Goal: Task Accomplishment & Management: Manage account settings

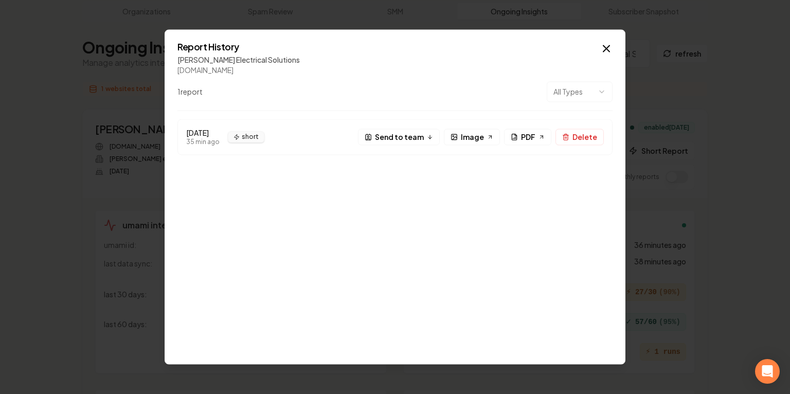
scroll to position [55, 0]
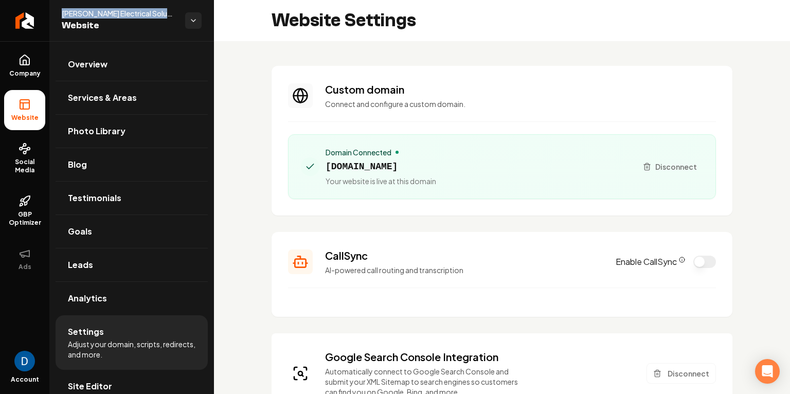
scroll to position [222, 0]
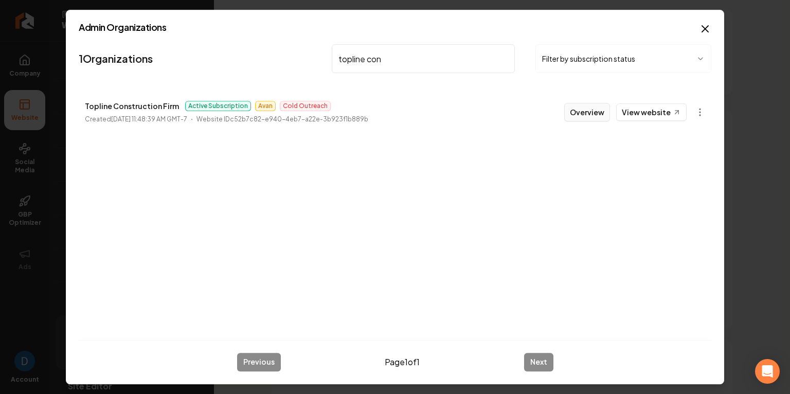
type input "topline con"
click at [585, 112] on button "Overview" at bounding box center [587, 112] width 46 height 19
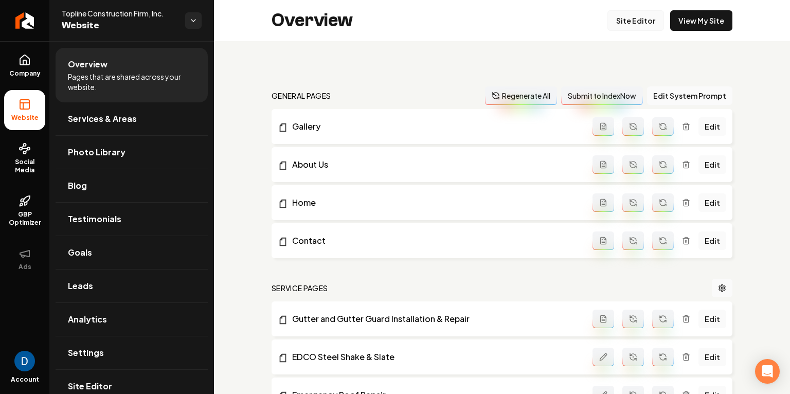
click at [657, 18] on link "Site Editor" at bounding box center [636, 20] width 57 height 21
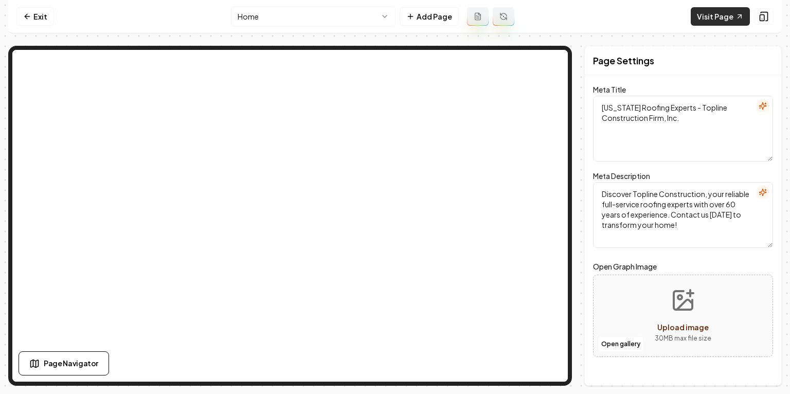
click at [727, 11] on link "Visit Page" at bounding box center [720, 16] width 59 height 19
click at [48, 20] on link "Exit" at bounding box center [35, 16] width 38 height 19
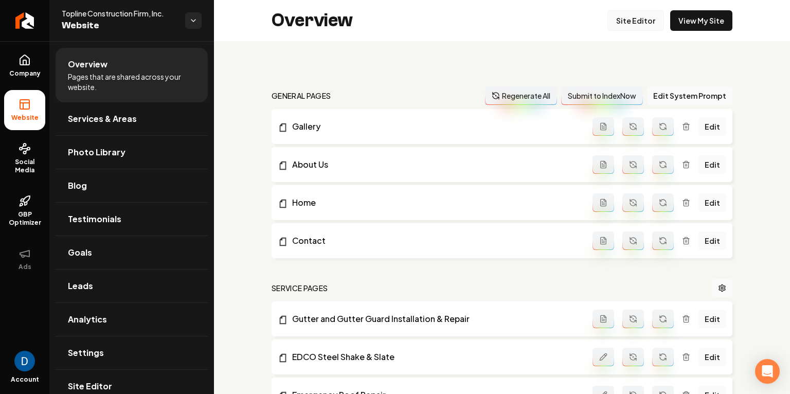
click at [632, 15] on link "Site Editor" at bounding box center [636, 20] width 57 height 21
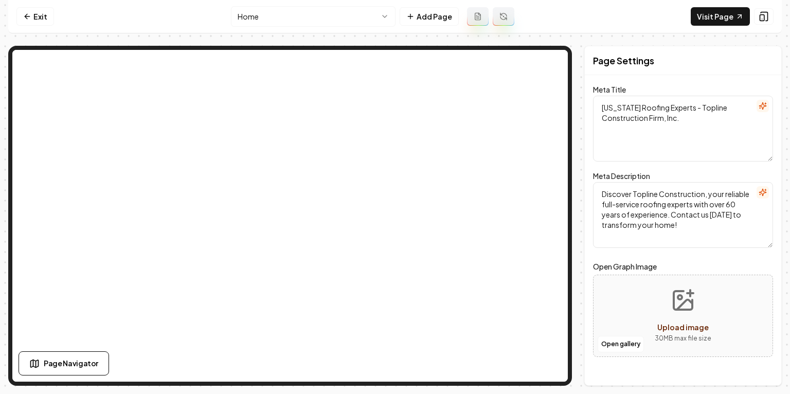
click at [337, 15] on html "Computer Required This feature is only available on a computer. Please switch t…" at bounding box center [395, 197] width 790 height 394
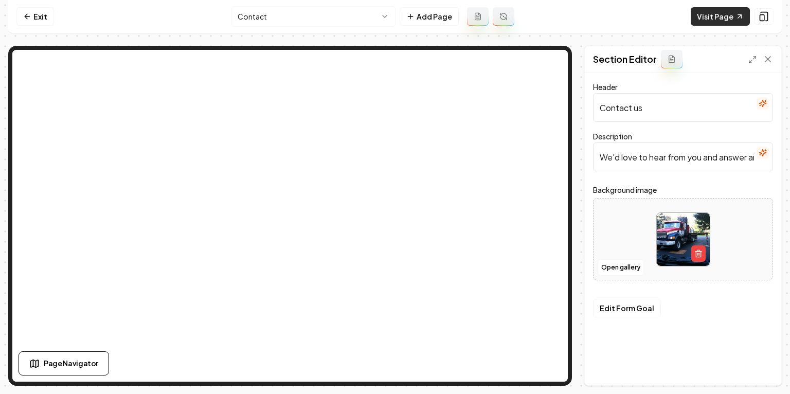
click at [720, 14] on link "Visit Page" at bounding box center [720, 16] width 59 height 19
click at [281, 20] on html "Computer Required This feature is only available on a computer. Please switch t…" at bounding box center [395, 197] width 790 height 394
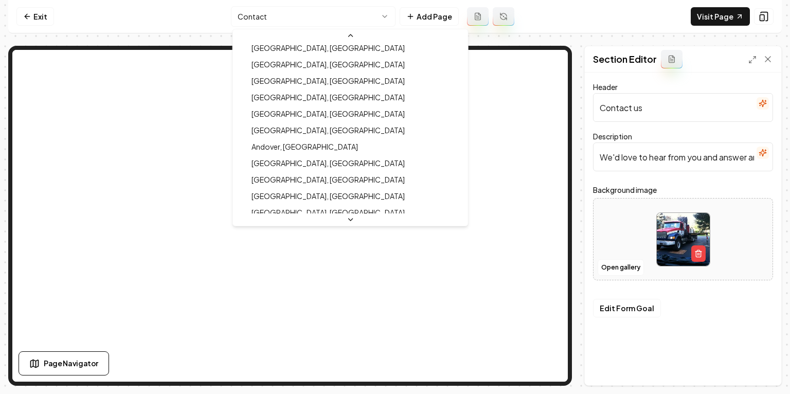
scroll to position [573, 0]
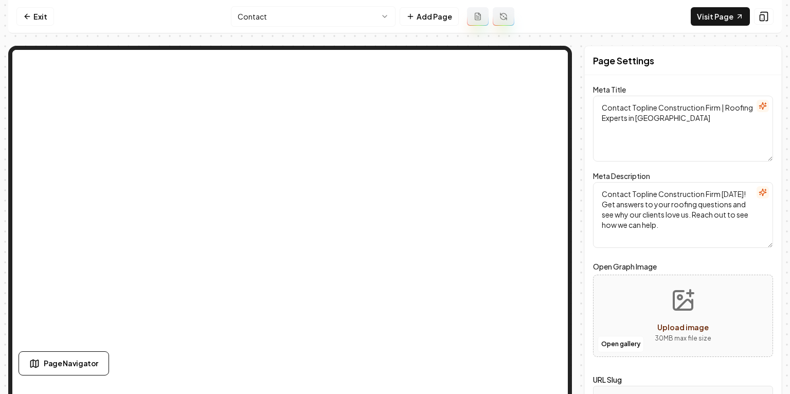
click at [321, 19] on html "Computer Required This feature is only available on a computer. Please switch t…" at bounding box center [395, 197] width 790 height 394
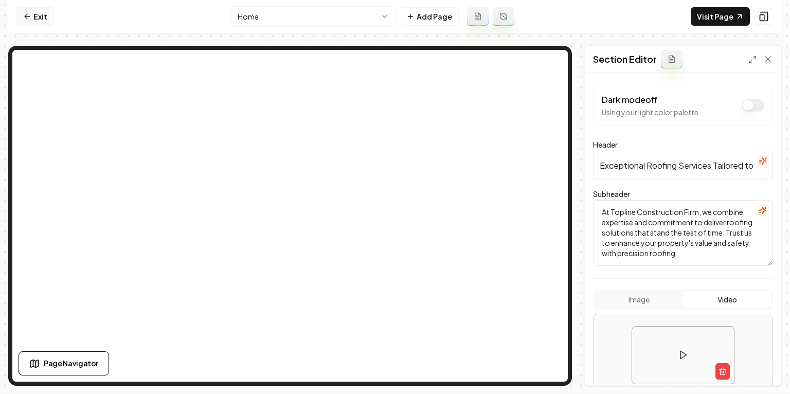
click at [44, 19] on link "Exit" at bounding box center [35, 16] width 38 height 19
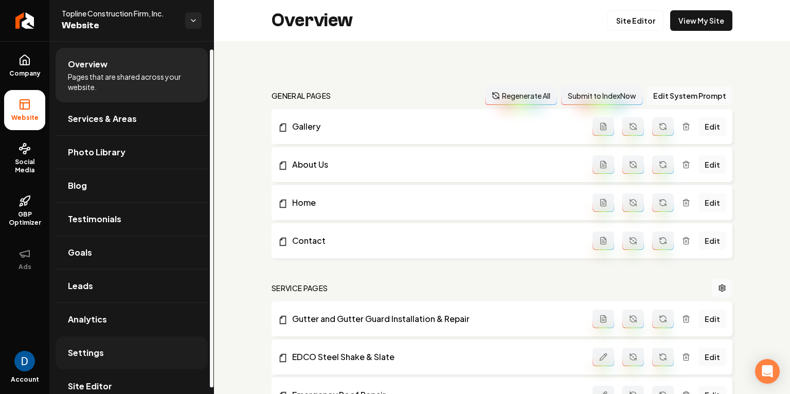
scroll to position [14, 0]
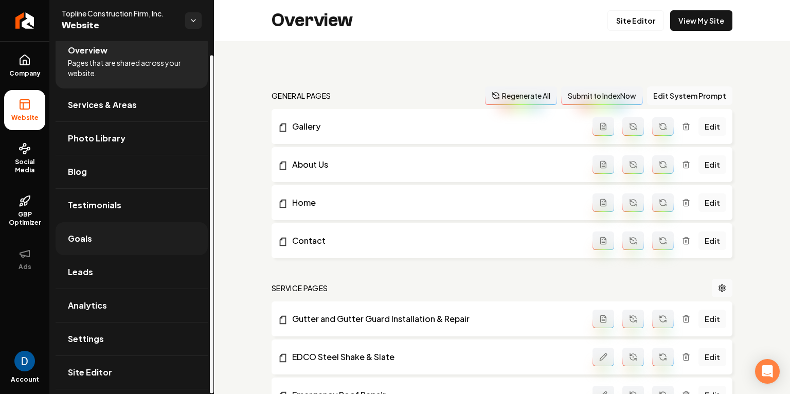
click at [101, 233] on link "Goals" at bounding box center [132, 238] width 152 height 33
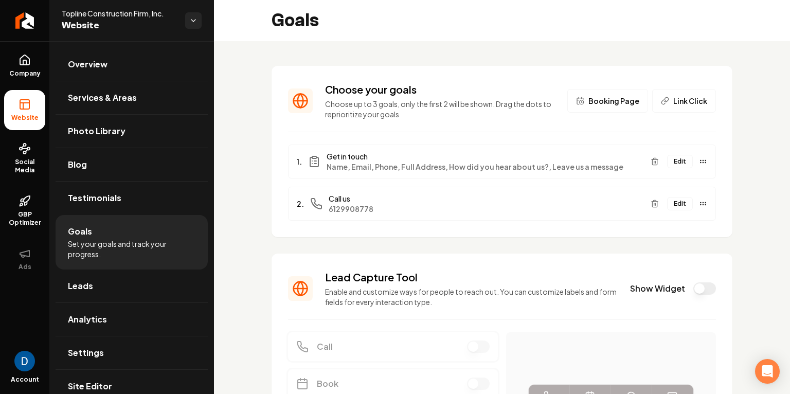
click at [680, 166] on button "Edit" at bounding box center [680, 161] width 26 height 13
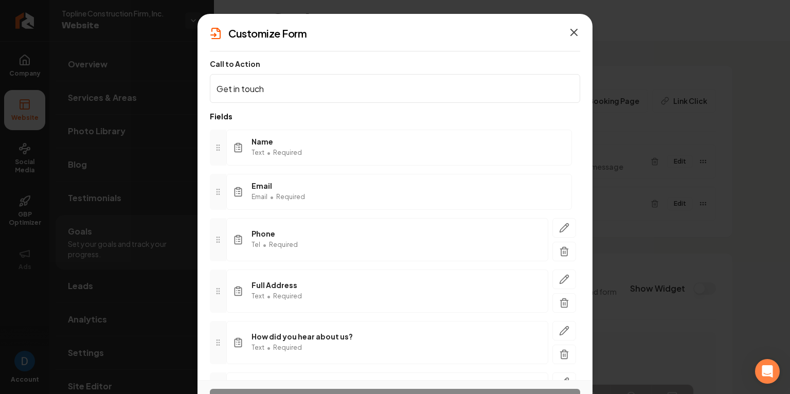
click at [577, 32] on icon "button" at bounding box center [574, 32] width 12 height 12
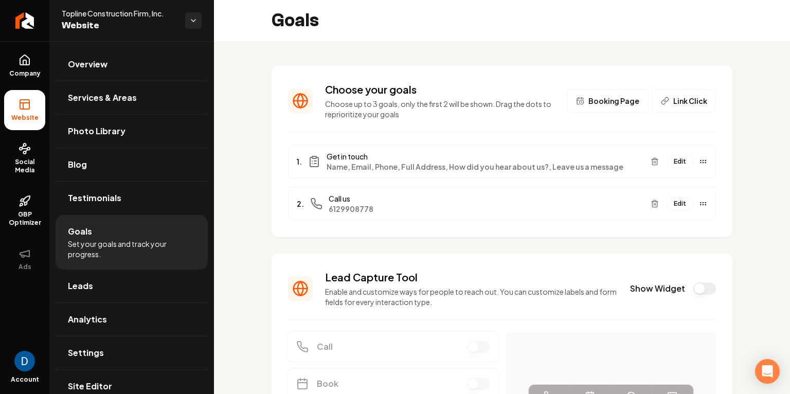
click at [122, 12] on span "Topline Construction Firm, Inc." at bounding box center [119, 13] width 115 height 10
copy span "Topline Construction Firm, Inc."
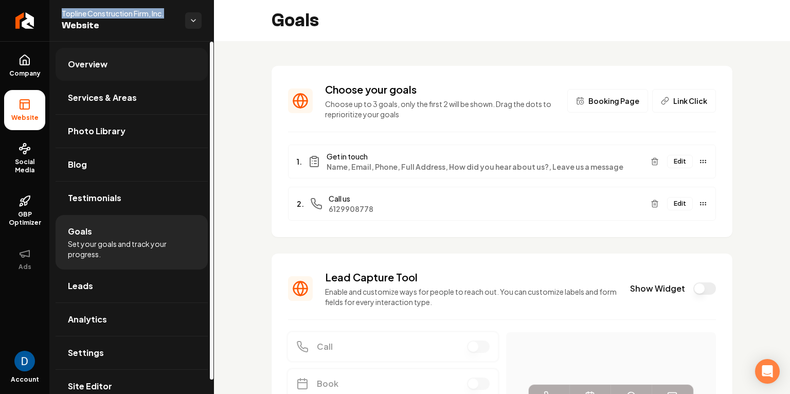
click at [117, 65] on link "Overview" at bounding box center [132, 64] width 152 height 33
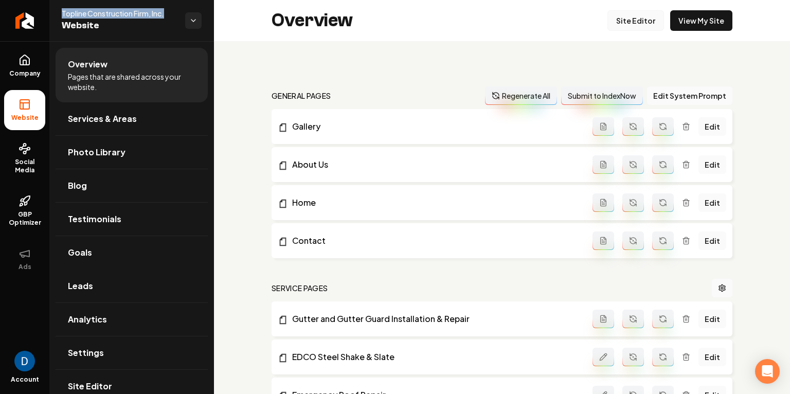
click at [626, 16] on link "Site Editor" at bounding box center [636, 20] width 57 height 21
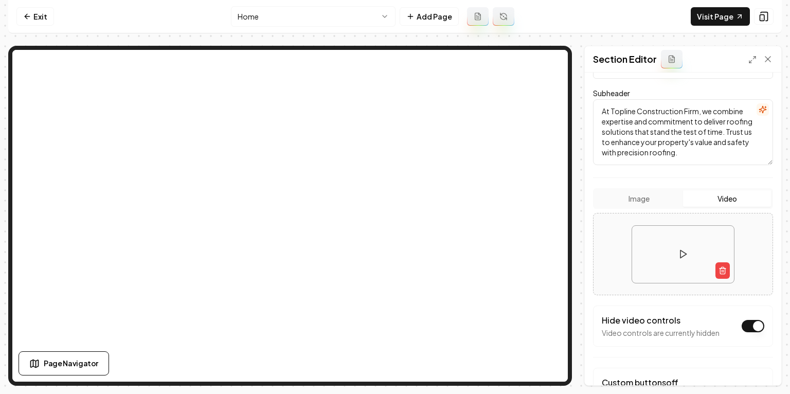
scroll to position [103, 0]
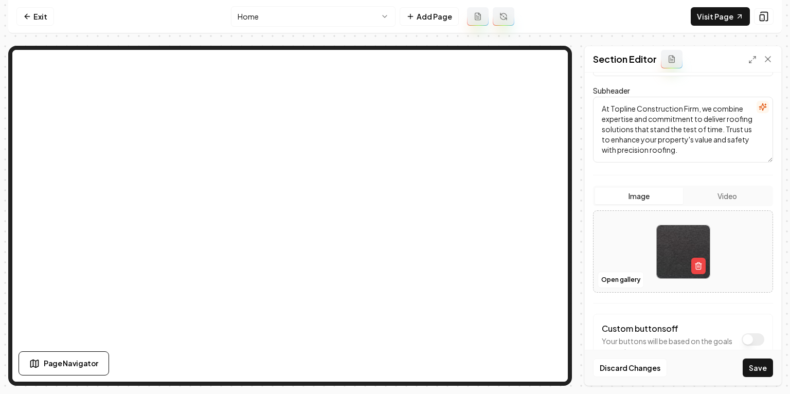
click at [647, 195] on button "Image" at bounding box center [639, 196] width 88 height 16
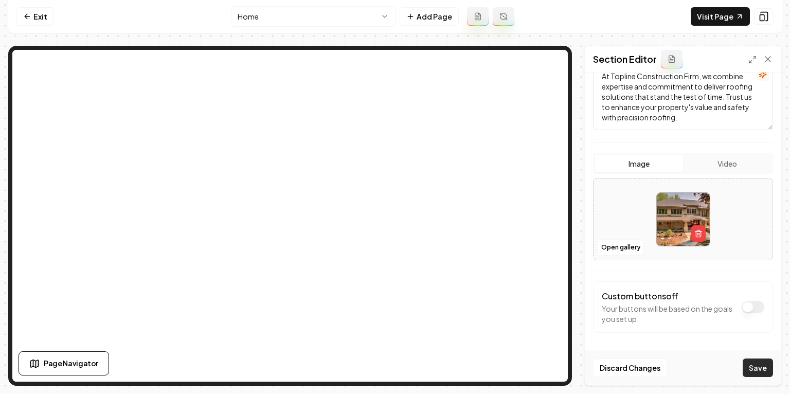
click at [754, 369] on button "Save" at bounding box center [758, 368] width 30 height 19
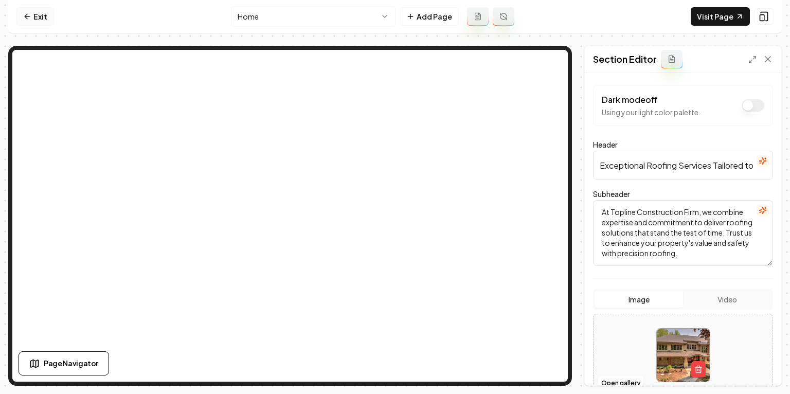
click at [39, 17] on link "Exit" at bounding box center [35, 16] width 38 height 19
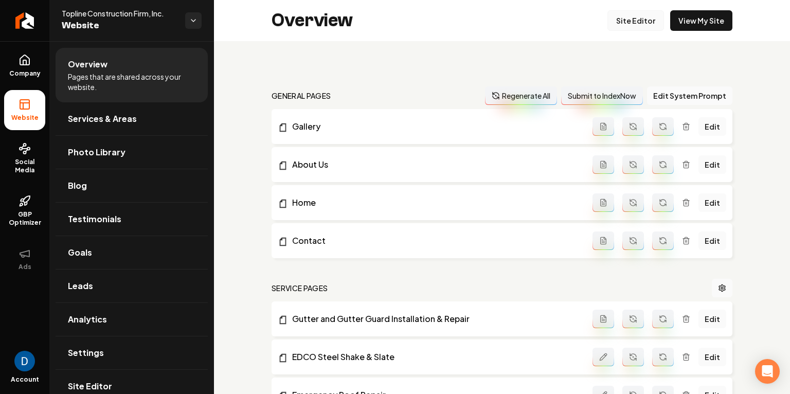
click at [643, 22] on link "Site Editor" at bounding box center [636, 20] width 57 height 21
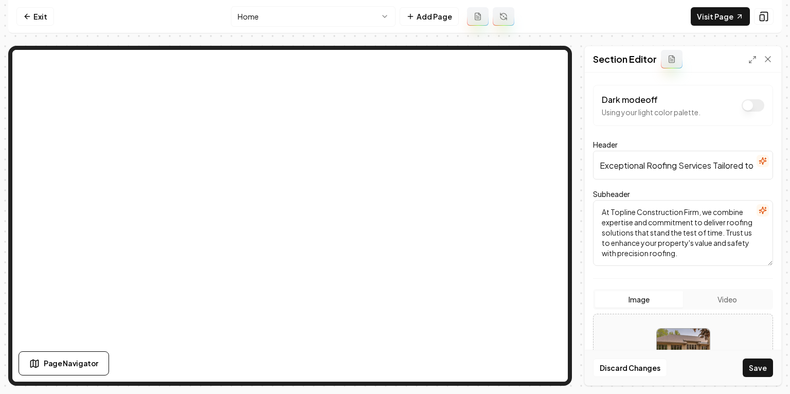
click at [753, 368] on button "Save" at bounding box center [758, 368] width 30 height 19
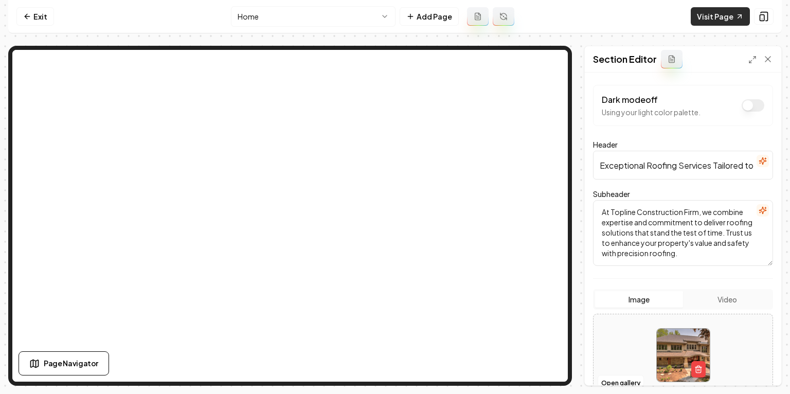
click at [735, 14] on link "Visit Page" at bounding box center [720, 16] width 59 height 19
click at [629, 376] on button "Open gallery" at bounding box center [621, 383] width 46 height 16
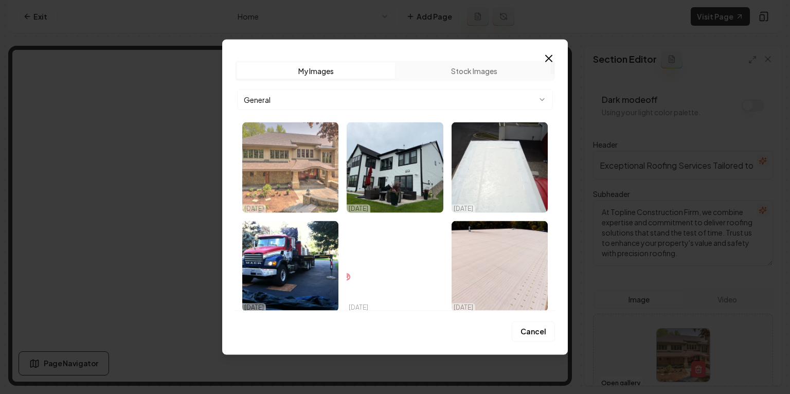
click at [271, 166] on img "Select image image_68e5abaf5c7cd75eb8b16267.png" at bounding box center [290, 167] width 96 height 91
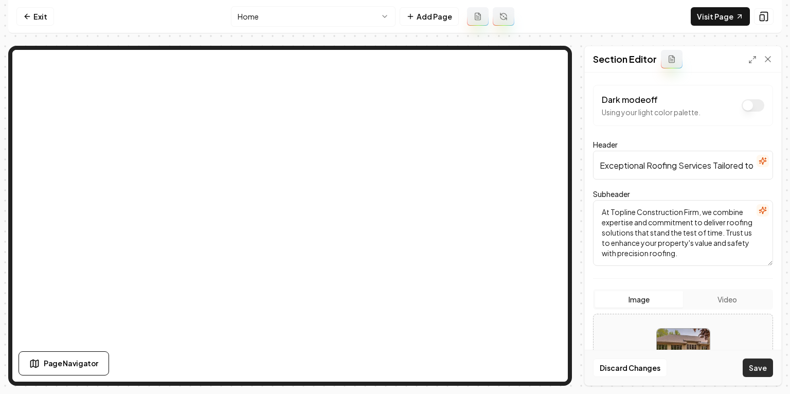
click at [759, 366] on button "Save" at bounding box center [758, 368] width 30 height 19
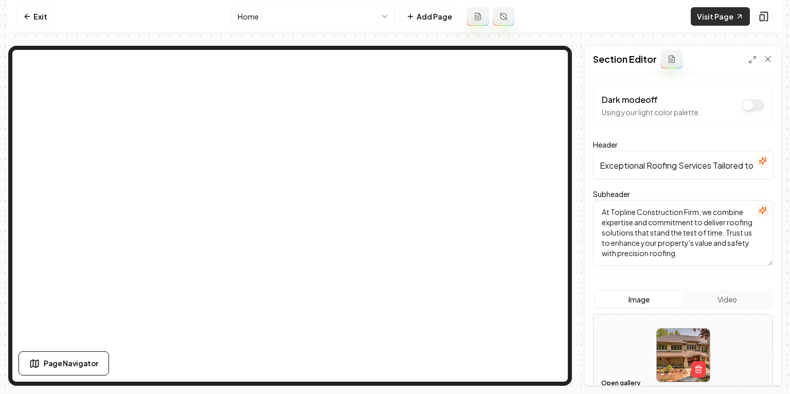
click at [724, 20] on link "Visit Page" at bounding box center [720, 16] width 59 height 19
click at [765, 60] on icon at bounding box center [768, 59] width 10 height 10
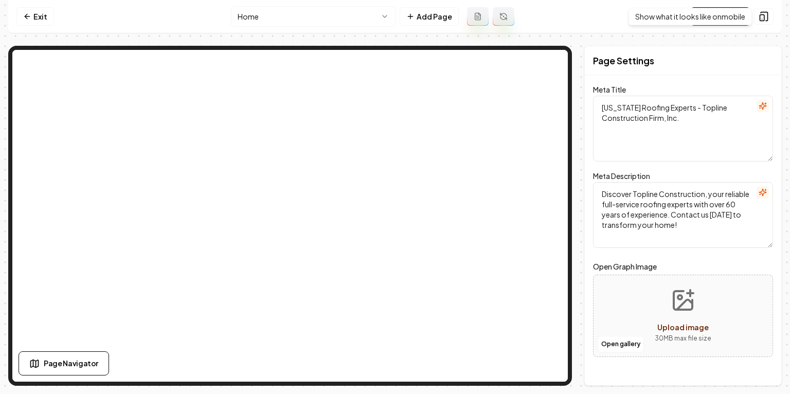
click at [732, 16] on div "Show what it looks like on mobile Show what it looks like on mobile" at bounding box center [690, 16] width 123 height 17
click at [717, 14] on link "Visit Page" at bounding box center [720, 16] width 59 height 19
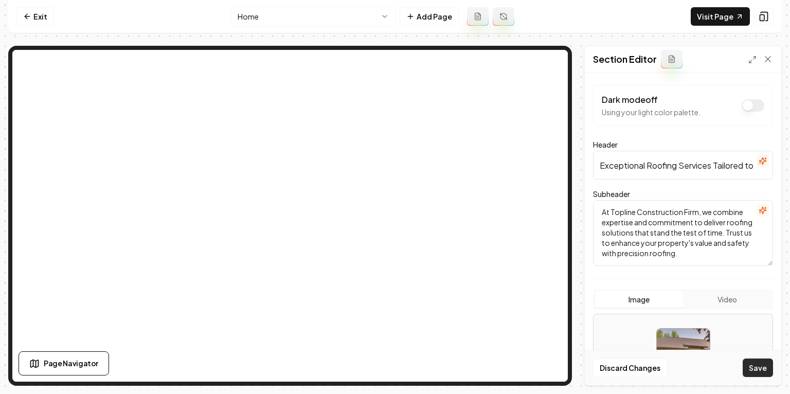
click at [755, 365] on button "Save" at bounding box center [758, 368] width 30 height 19
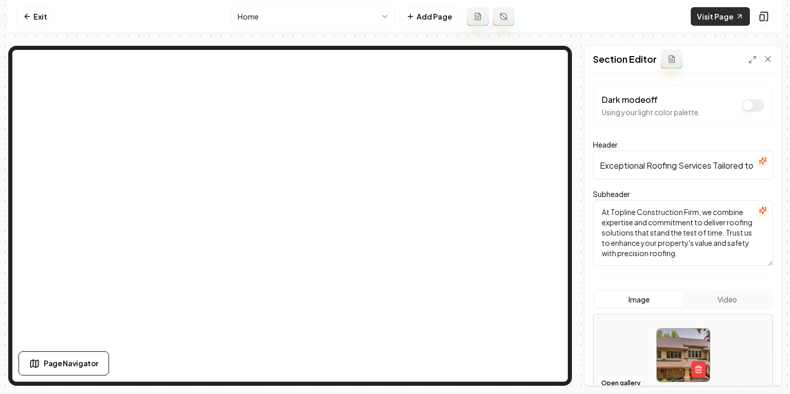
click at [726, 20] on link "Visit Page" at bounding box center [720, 16] width 59 height 19
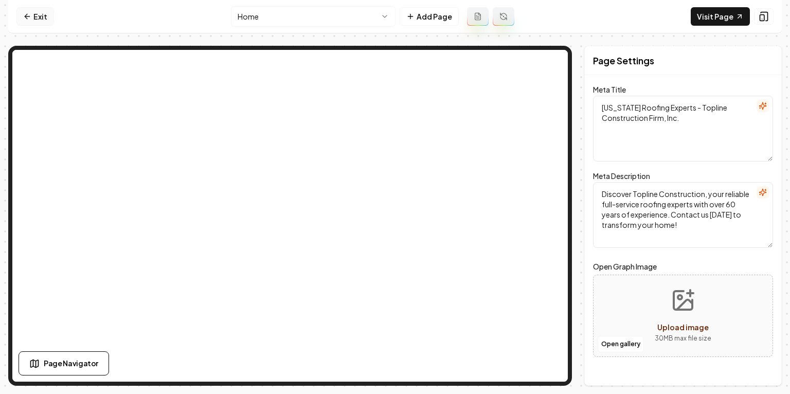
click at [30, 20] on icon at bounding box center [27, 16] width 8 height 8
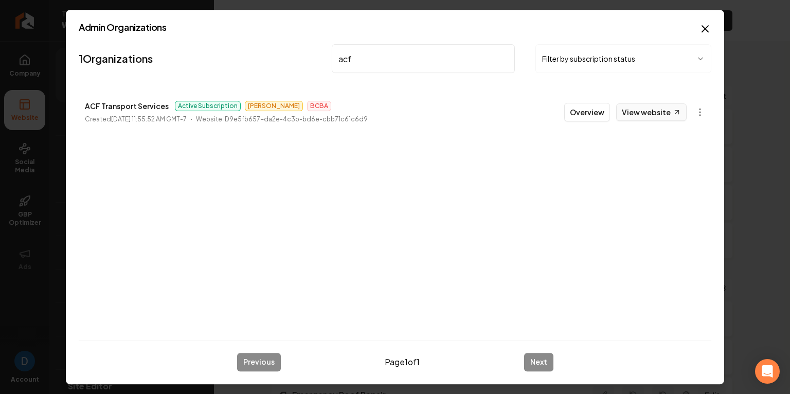
click at [652, 108] on link "View website" at bounding box center [651, 111] width 70 height 17
click at [367, 55] on input "acf" at bounding box center [423, 58] width 183 height 29
type input "advanced Junk removal"
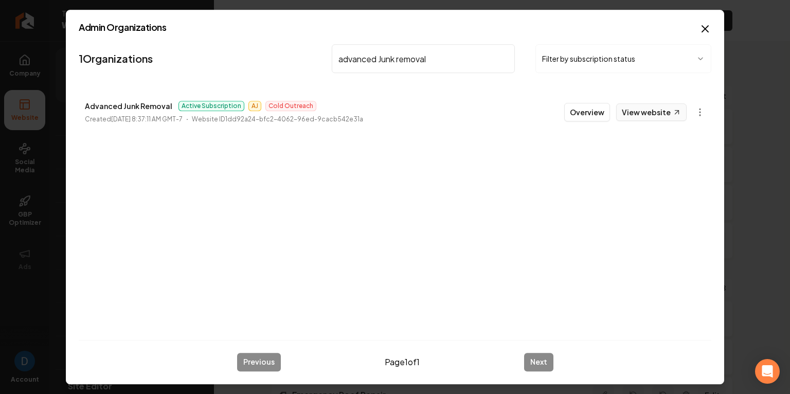
click at [661, 110] on link "View website" at bounding box center [651, 111] width 70 height 17
click at [580, 108] on button "Overview" at bounding box center [587, 112] width 46 height 19
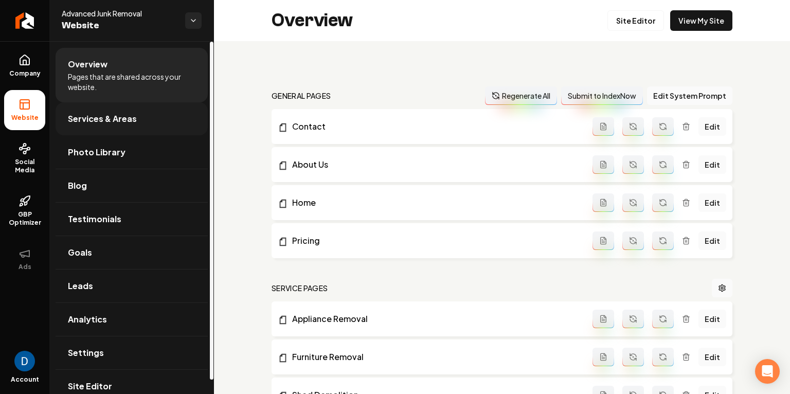
click at [104, 119] on span "Services & Areas" at bounding box center [102, 119] width 69 height 12
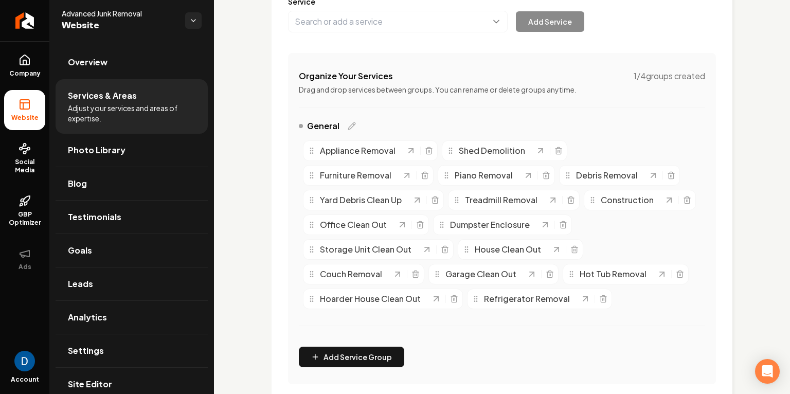
scroll to position [156, 0]
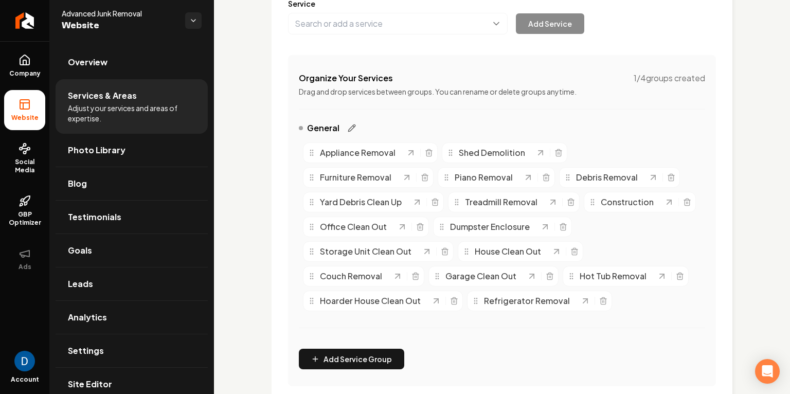
click at [351, 128] on icon "Main content area" at bounding box center [352, 128] width 8 height 8
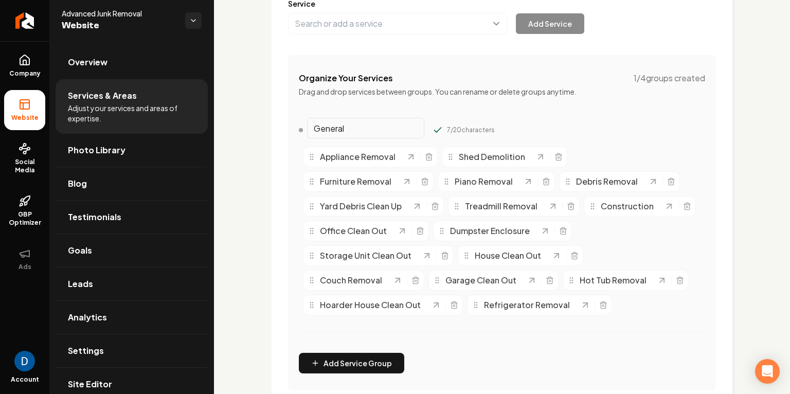
click at [461, 116] on div "Organize Your Services 1 / 4 groups created Drag and drop services between grou…" at bounding box center [502, 222] width 428 height 335
click at [362, 126] on input "General" at bounding box center [365, 128] width 117 height 21
click at [447, 133] on div "7 / 20 characters" at bounding box center [471, 130] width 48 height 8
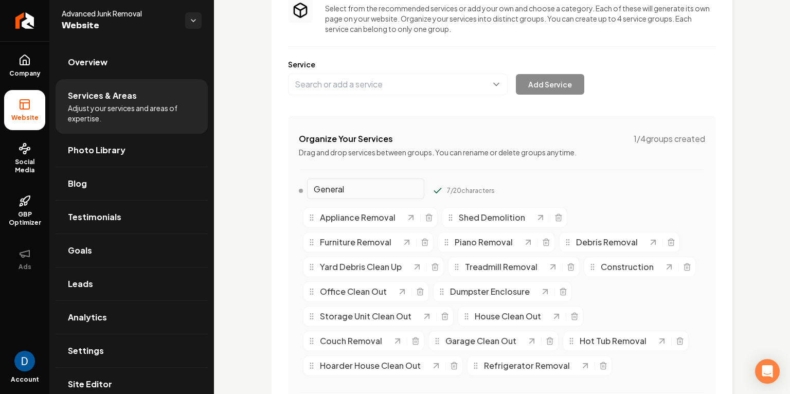
scroll to position [89, 0]
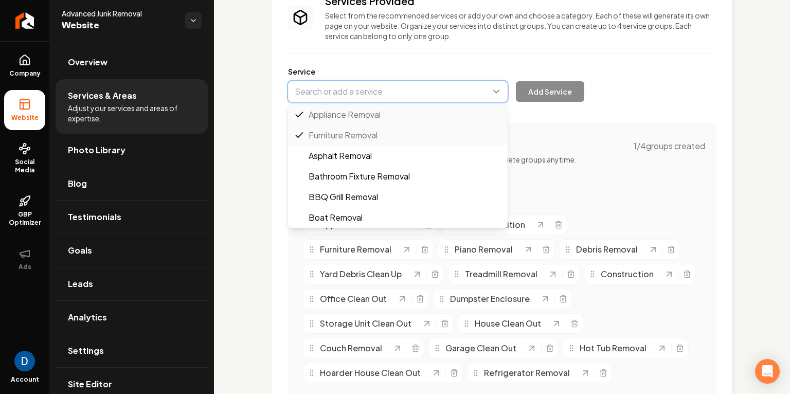
click at [375, 97] on button "Main content area" at bounding box center [398, 92] width 220 height 22
paste input "Mattress & bed removal"
type input "Mattress & bed removal"
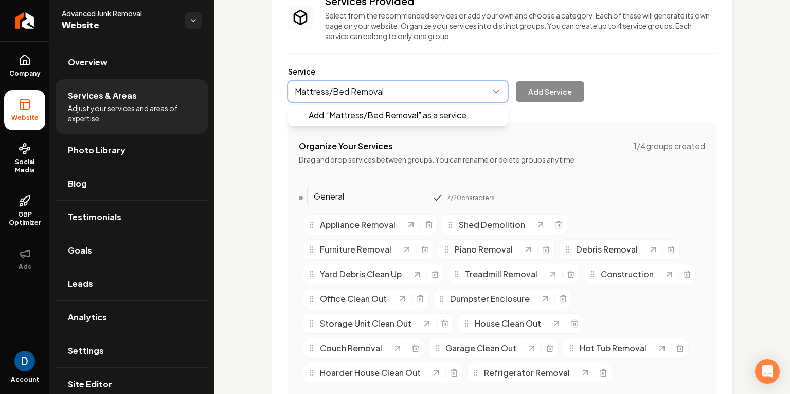
paste input "Mattress & bed removal"
type input "Mattress/Bed Removal Mattress & bed removal"
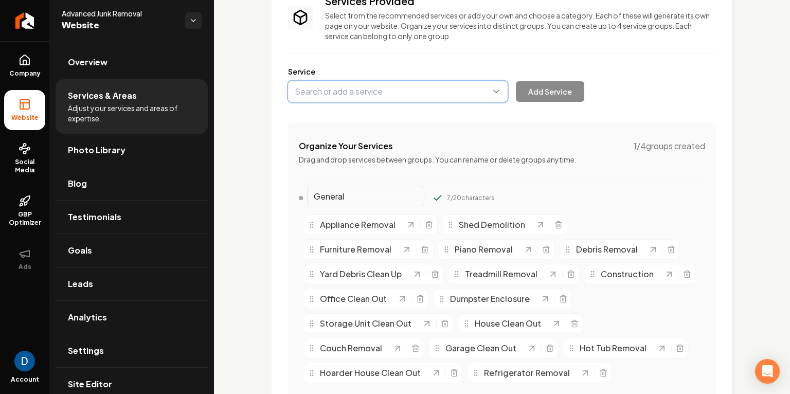
click at [435, 90] on button "Main content area" at bounding box center [398, 92] width 220 height 22
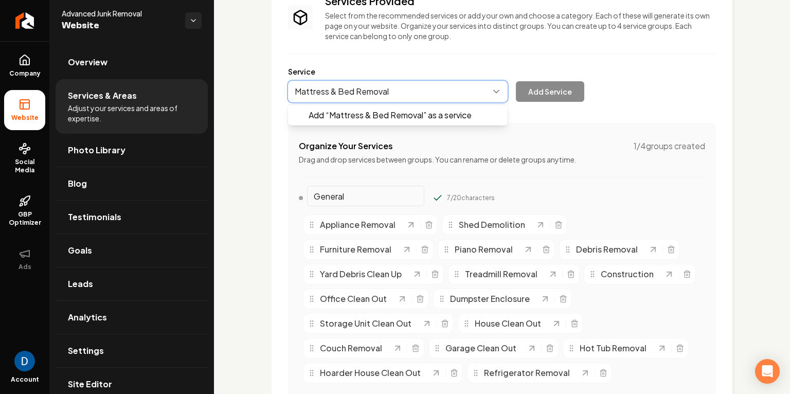
type input "Mattress & Bed Removal"
click at [335, 94] on button "Main content area" at bounding box center [398, 92] width 220 height 22
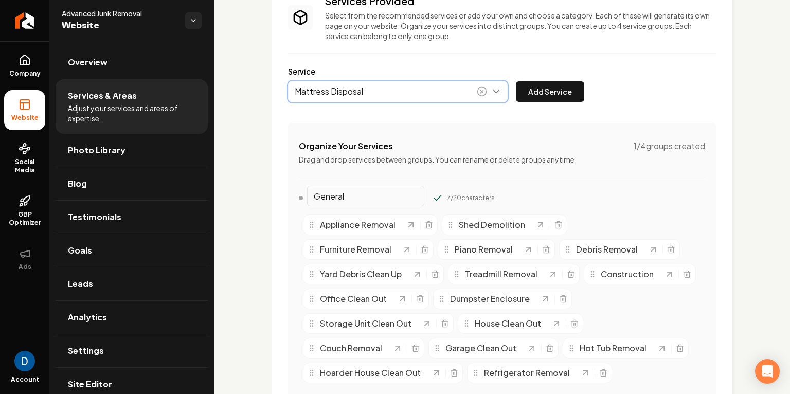
click at [341, 90] on button "Main content area" at bounding box center [398, 92] width 220 height 22
type input "Mattress Disposal"
click at [341, 90] on button "Main content area" at bounding box center [398, 92] width 220 height 22
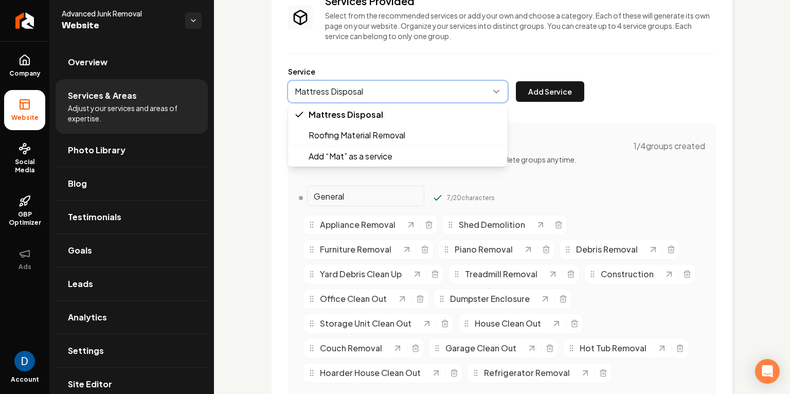
click at [341, 90] on button "Main content area" at bounding box center [398, 92] width 220 height 22
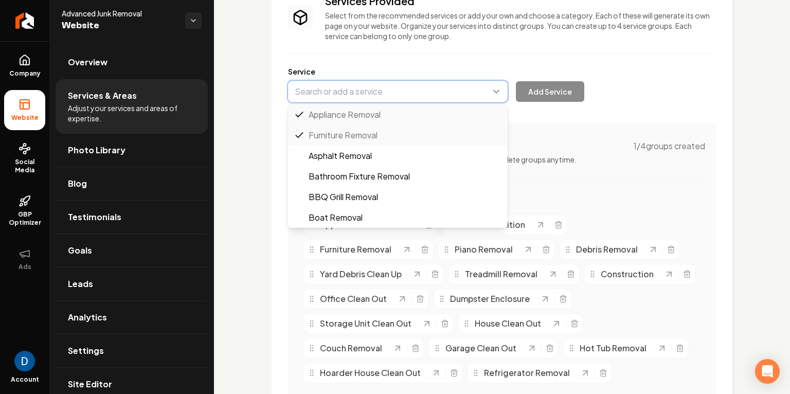
scroll to position [556, 0]
paste input "Mattress & Bed Removal"
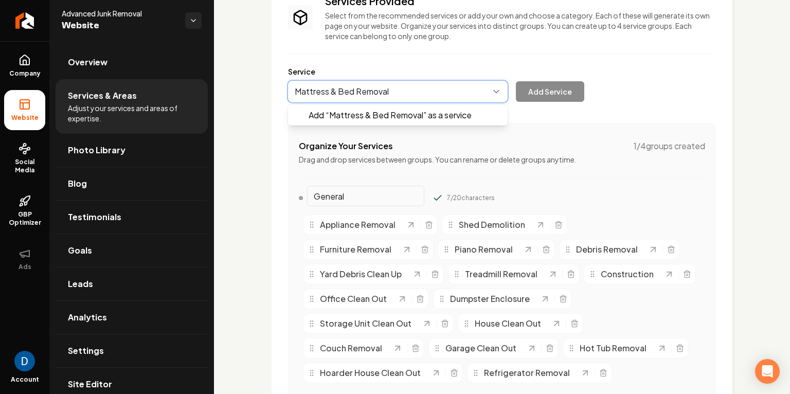
scroll to position [0, 0]
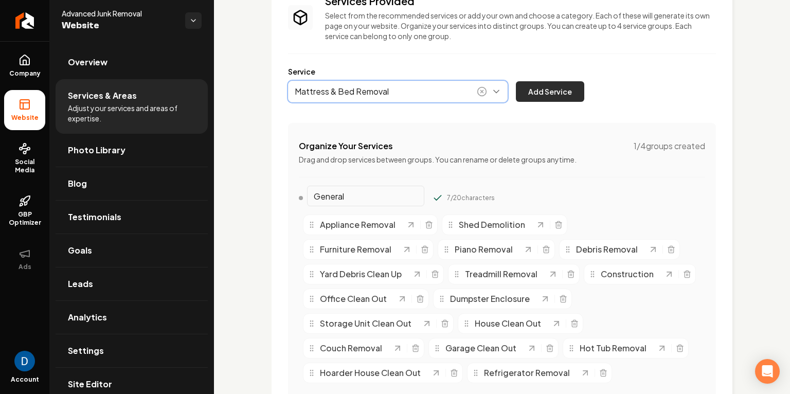
type input "Mattress & Bed Removal"
click at [536, 91] on button "Add Service" at bounding box center [550, 91] width 68 height 21
click at [359, 94] on button "Main content area" at bounding box center [398, 92] width 220 height 22
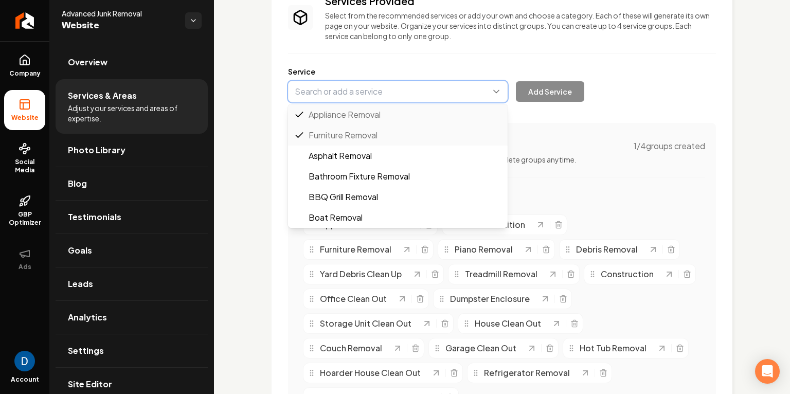
paste input "Trash removal"
type input "Trash removal"
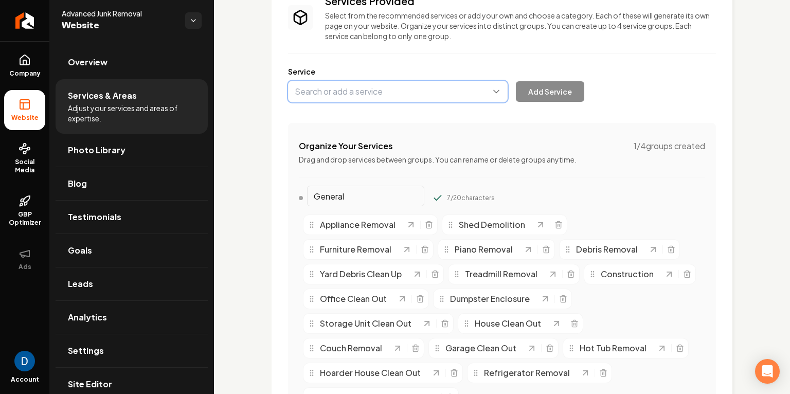
click at [316, 94] on button "Main content area" at bounding box center [398, 92] width 220 height 22
type input "Bulk Trash Removal"
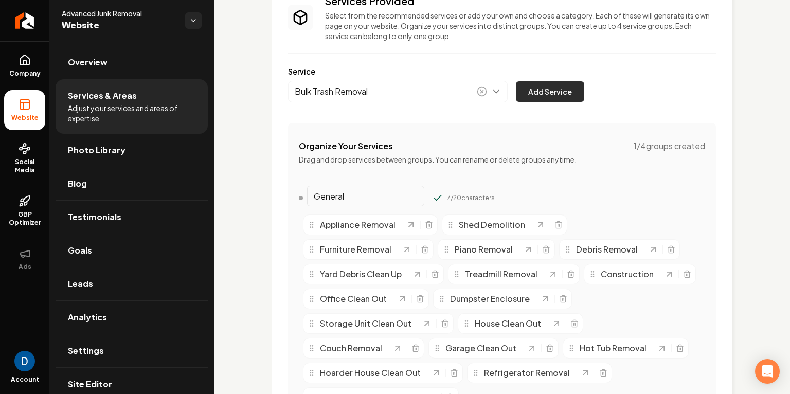
click at [556, 90] on button "Add Service" at bounding box center [550, 91] width 68 height 21
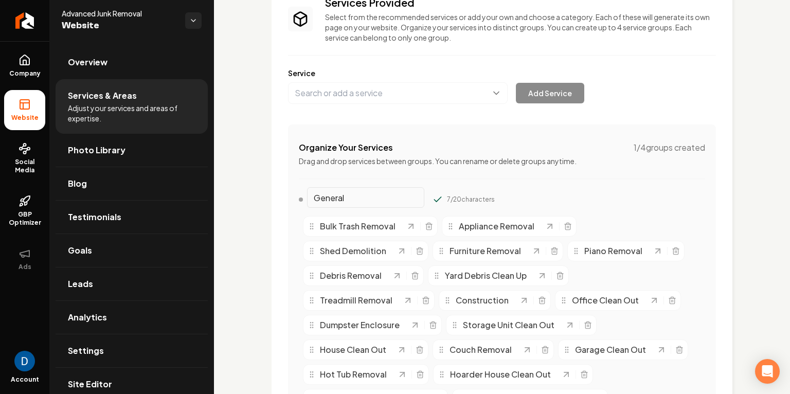
scroll to position [55, 0]
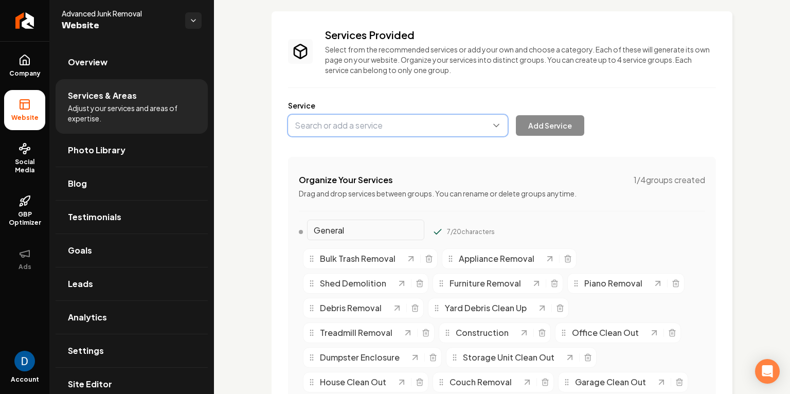
click at [335, 122] on button "Main content area" at bounding box center [398, 126] width 220 height 22
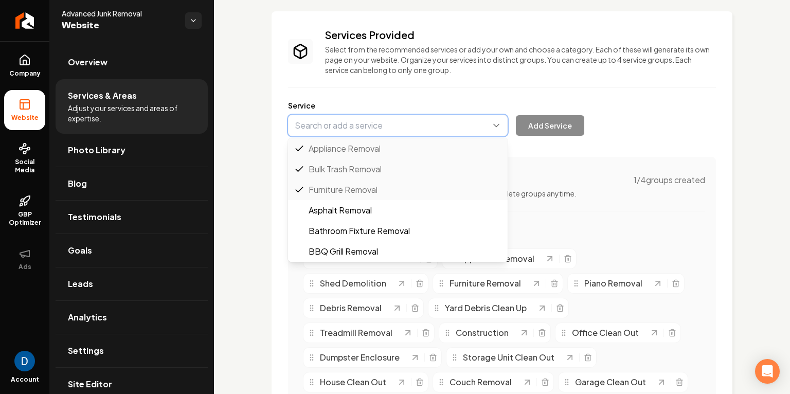
paste input "Electronic disposal"
type input "Electronic disposal"
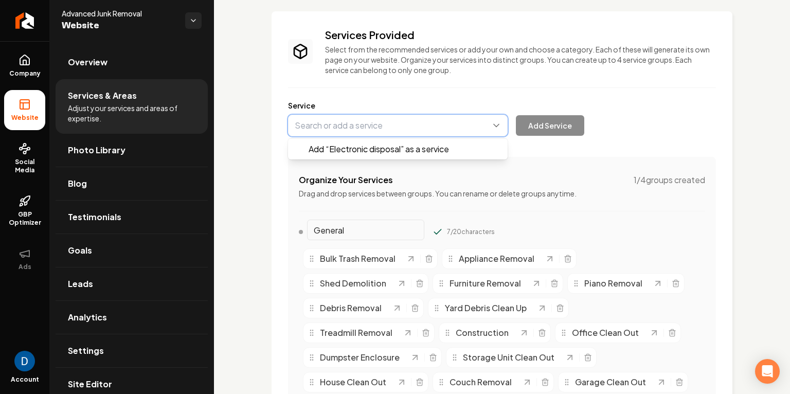
click at [342, 125] on button "Main content area" at bounding box center [398, 126] width 220 height 22
type input "E"
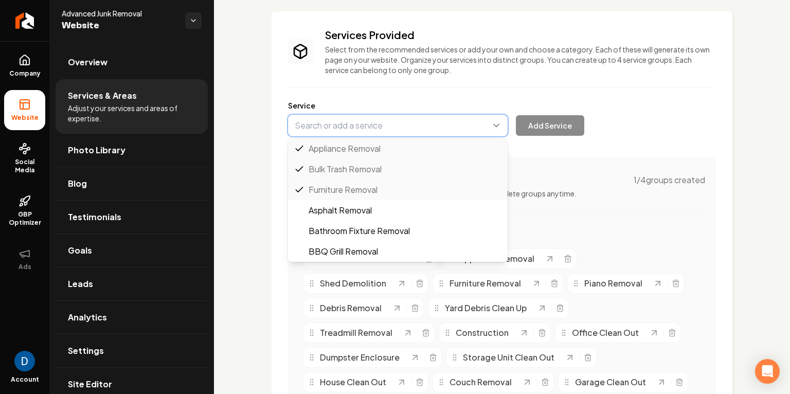
paste input "Electronic disposal"
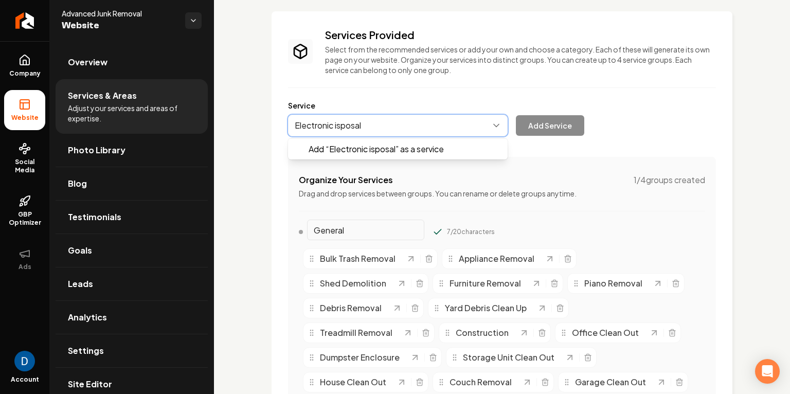
type input "Electronic Disposal"
click at [316, 126] on button "Main content area" at bounding box center [398, 126] width 220 height 22
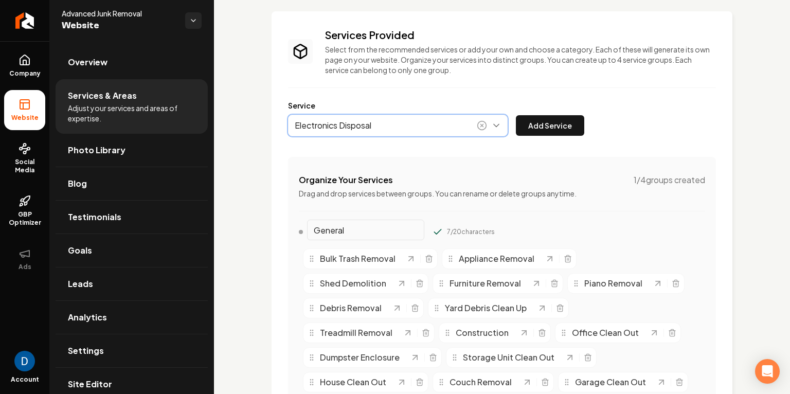
paste input "Remov"
type input "Electronics Removal"
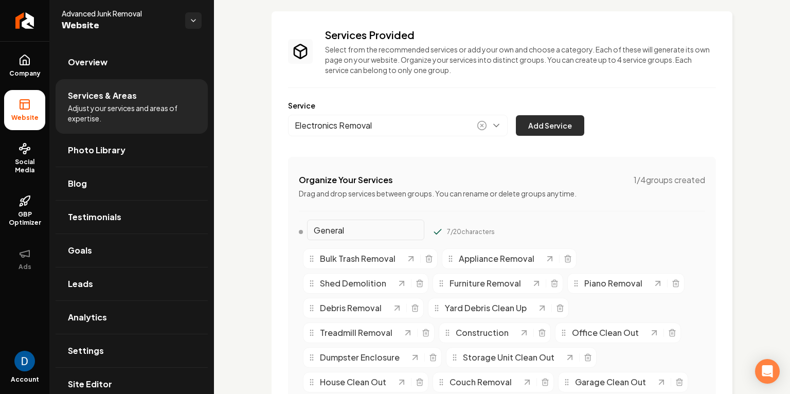
click at [537, 125] on button "Add Service" at bounding box center [550, 125] width 68 height 21
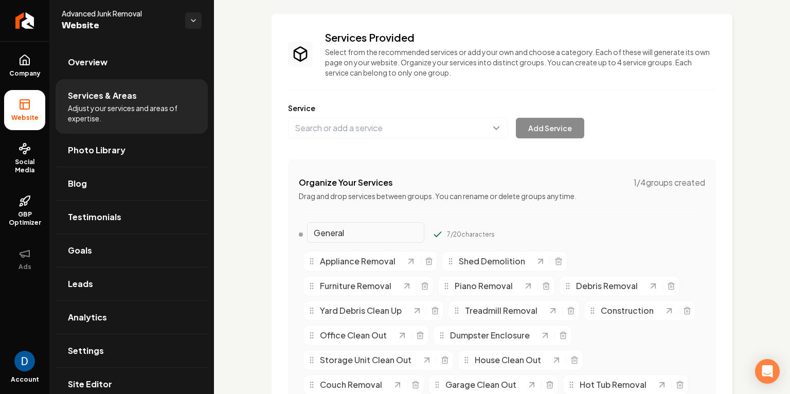
scroll to position [0, 0]
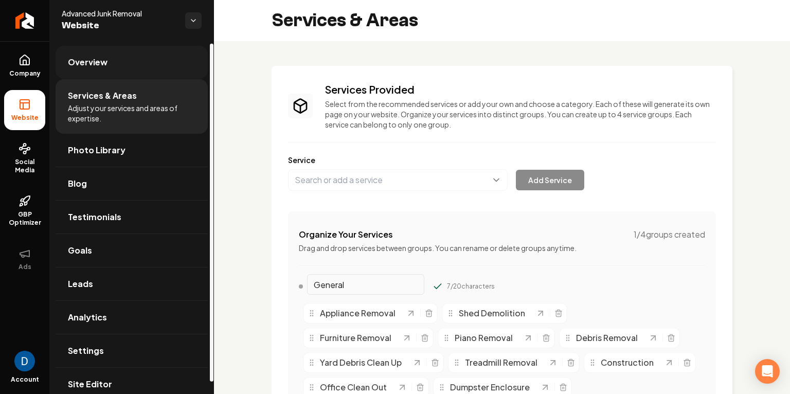
click at [99, 67] on span "Overview" at bounding box center [88, 62] width 40 height 12
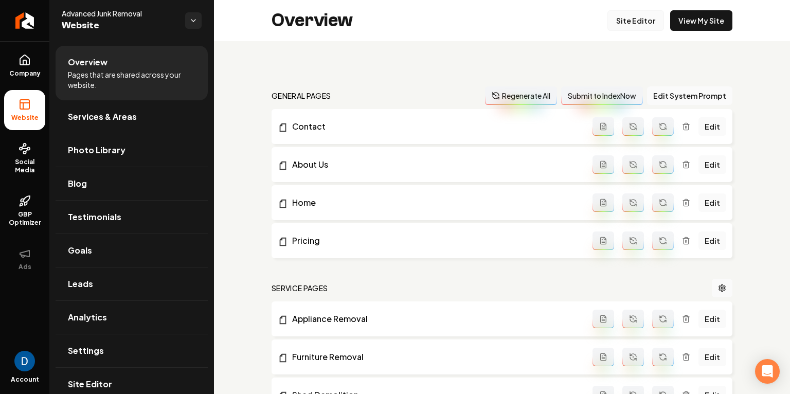
click at [629, 22] on link "Site Editor" at bounding box center [636, 20] width 57 height 21
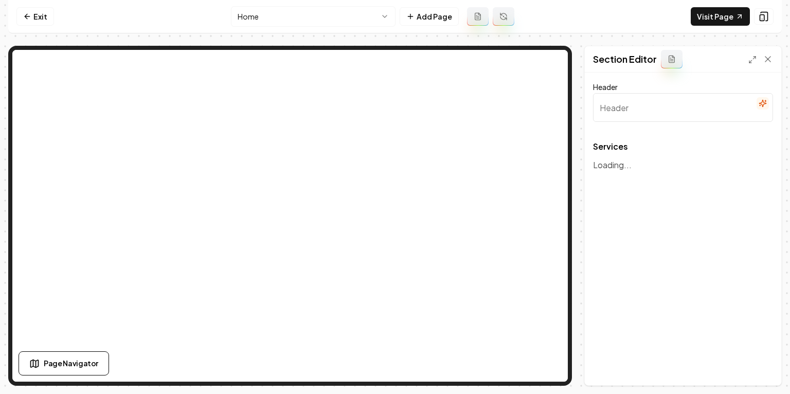
type input "Our Expert Junk Removal Services"
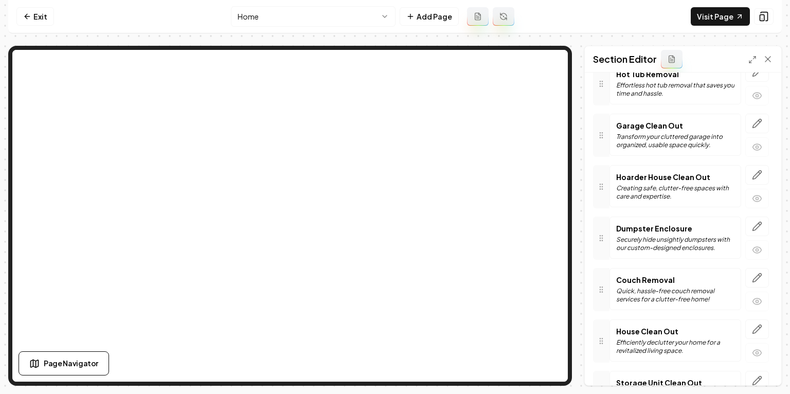
scroll to position [751, 0]
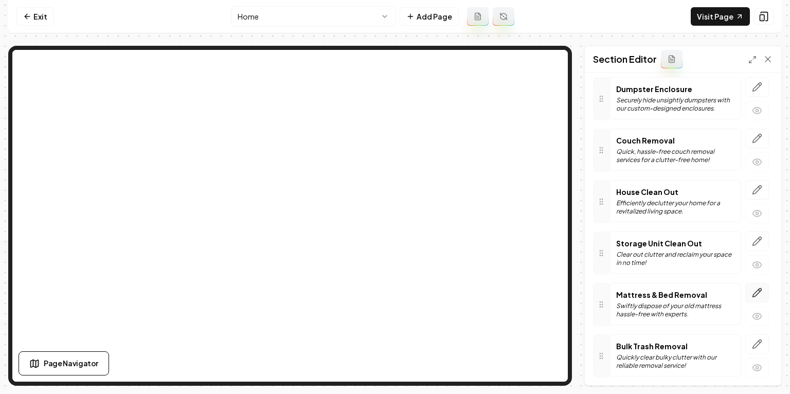
click at [761, 289] on icon "button" at bounding box center [757, 293] width 9 height 9
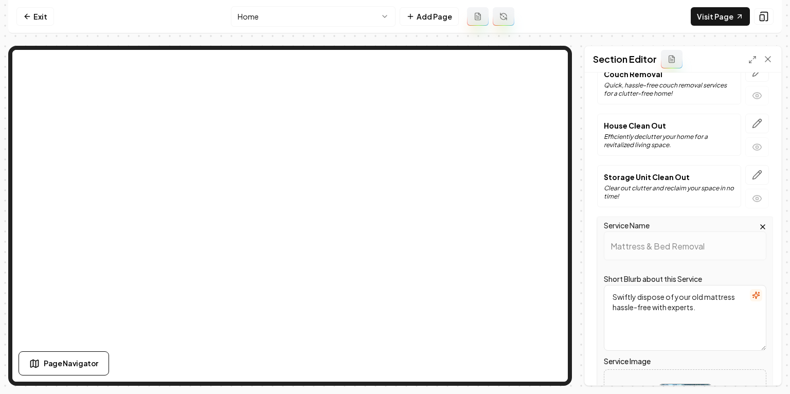
scroll to position [900, 0]
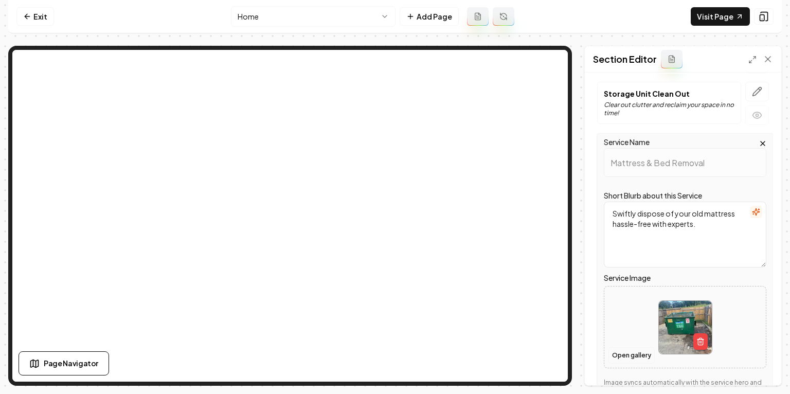
click at [632, 347] on button "Open gallery" at bounding box center [632, 355] width 46 height 16
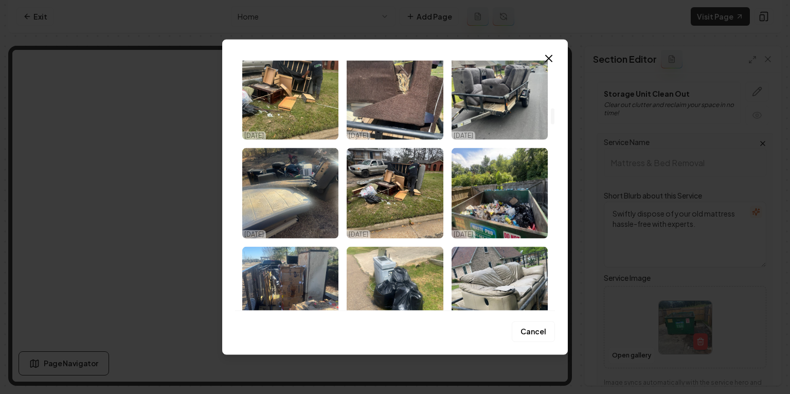
scroll to position [736, 0]
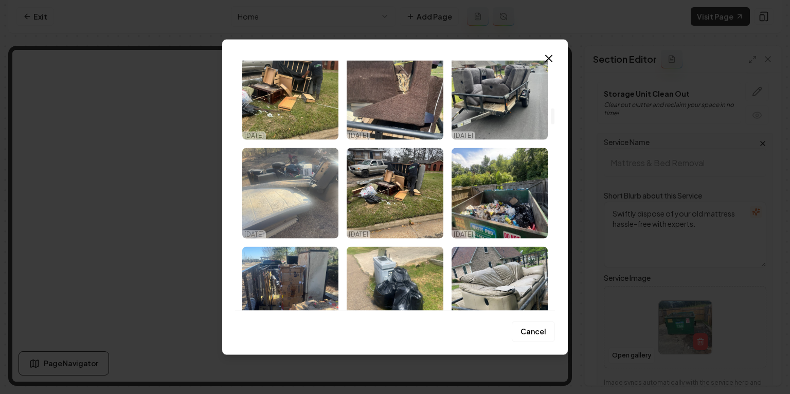
click at [319, 171] on img "Select image image_68c4a4305c7cd75eb82d8151.jpeg" at bounding box center [290, 193] width 96 height 91
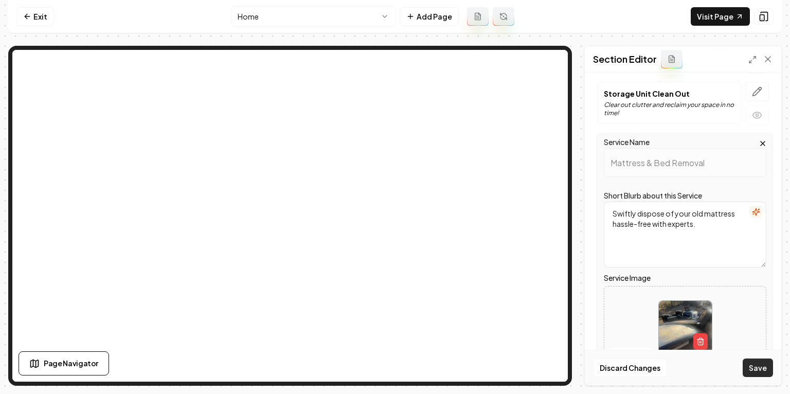
click at [762, 366] on button "Save" at bounding box center [758, 368] width 30 height 19
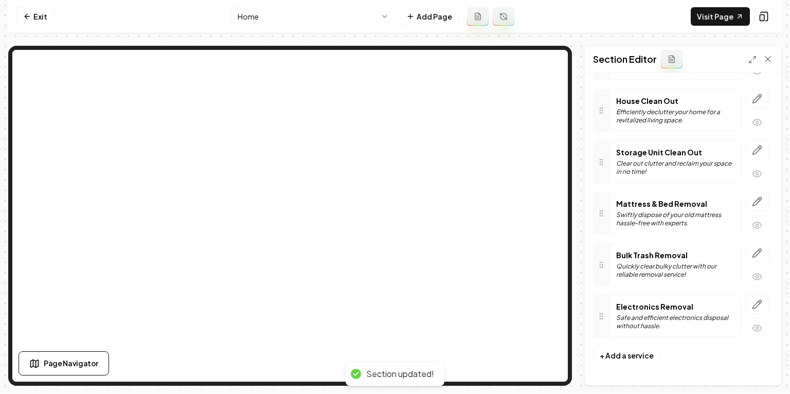
scroll to position [833, 0]
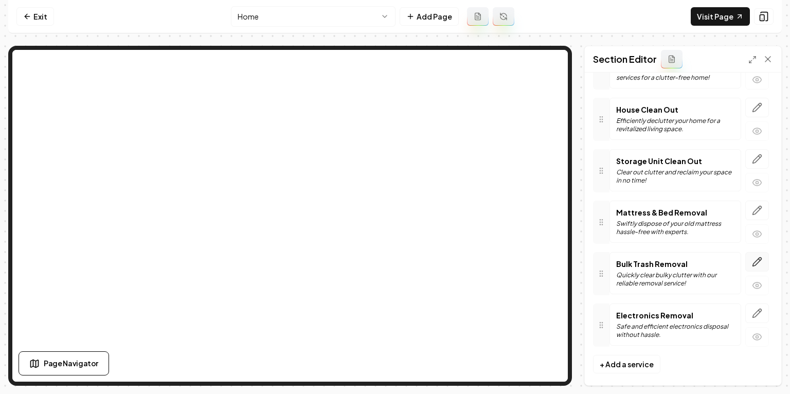
click at [760, 257] on icon "button" at bounding box center [757, 262] width 10 height 10
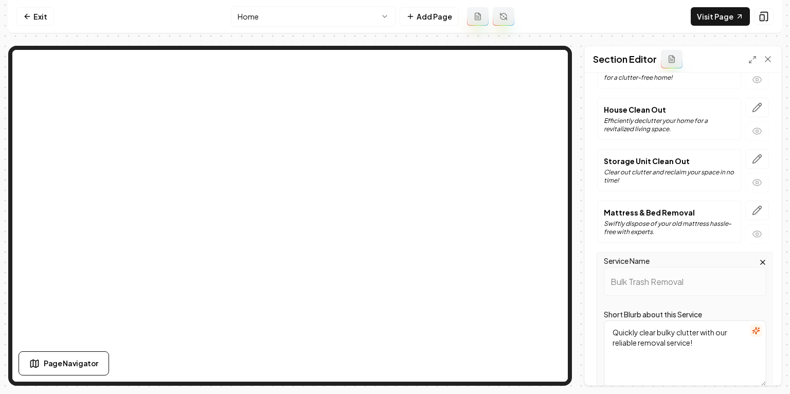
click at [769, 254] on div "Service Name Bulk Trash Removal Short Blurb about this Service Quickly clear bu…" at bounding box center [685, 399] width 176 height 295
click at [763, 260] on icon "button" at bounding box center [763, 262] width 4 height 4
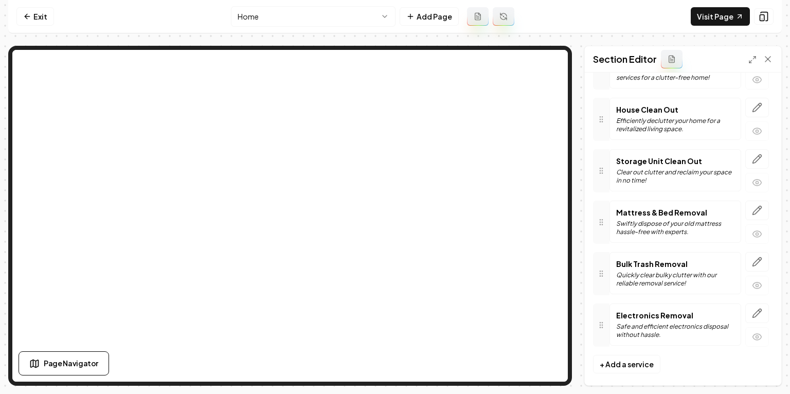
click at [635, 271] on p "Quickly clear bulky clutter with our reliable removal service!" at bounding box center [675, 279] width 118 height 16
click at [762, 257] on icon "button" at bounding box center [757, 262] width 10 height 10
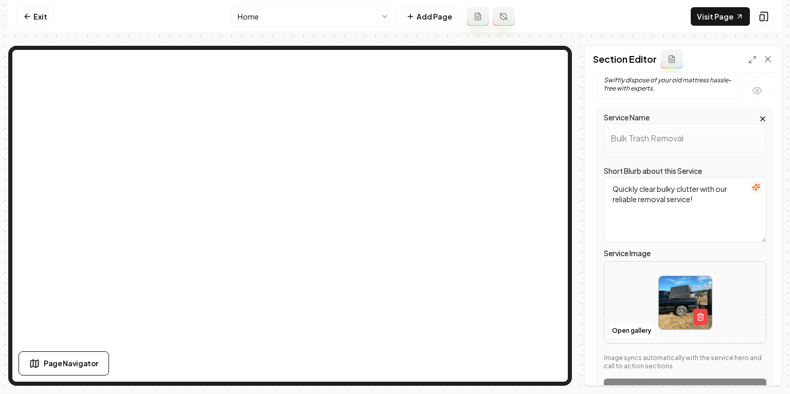
scroll to position [1085, 0]
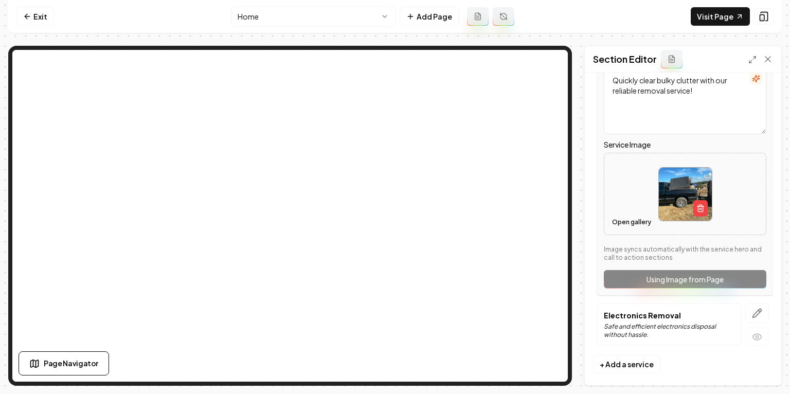
click at [629, 215] on button "Open gallery" at bounding box center [632, 222] width 46 height 16
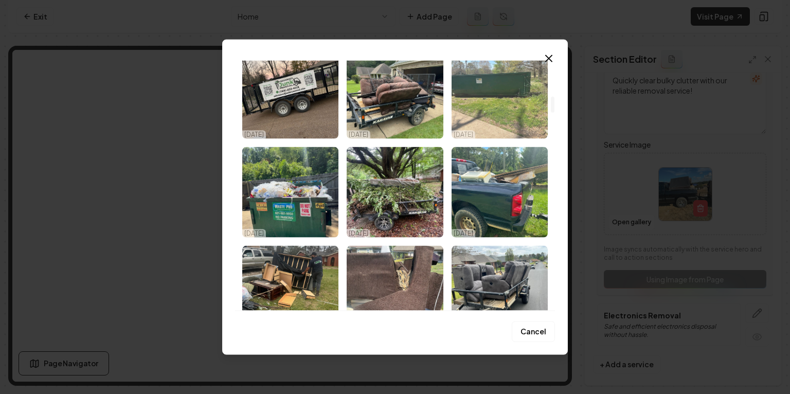
scroll to position [519, 0]
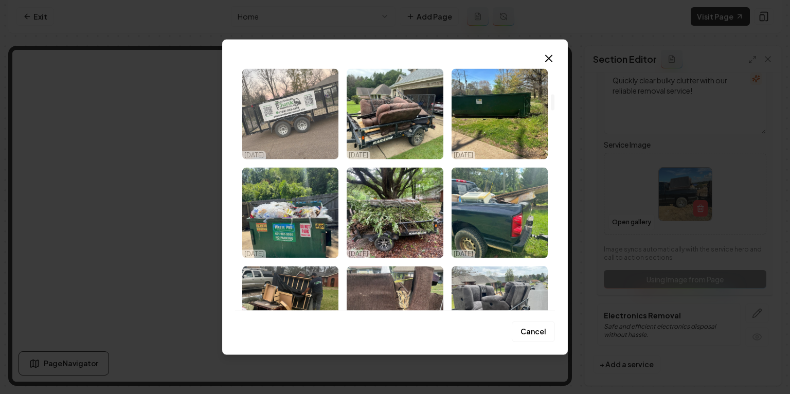
click at [287, 126] on img "Select image image_68c4a4345c7cd75eb82d8c55.jpeg" at bounding box center [290, 114] width 96 height 91
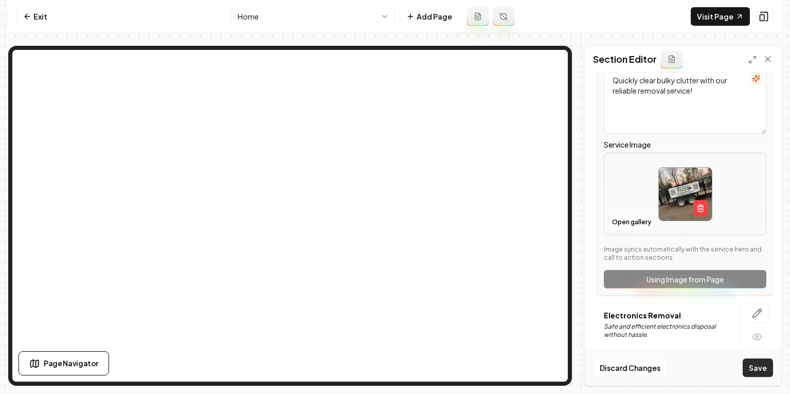
click at [760, 375] on button "Save" at bounding box center [758, 368] width 30 height 19
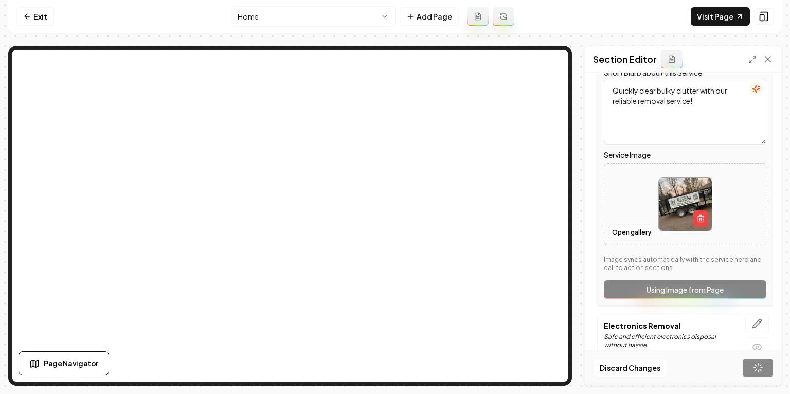
click at [690, 184] on img at bounding box center [685, 204] width 53 height 53
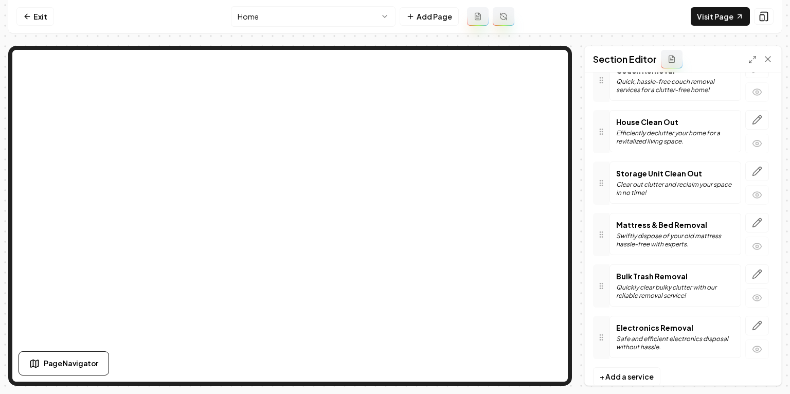
scroll to position [833, 0]
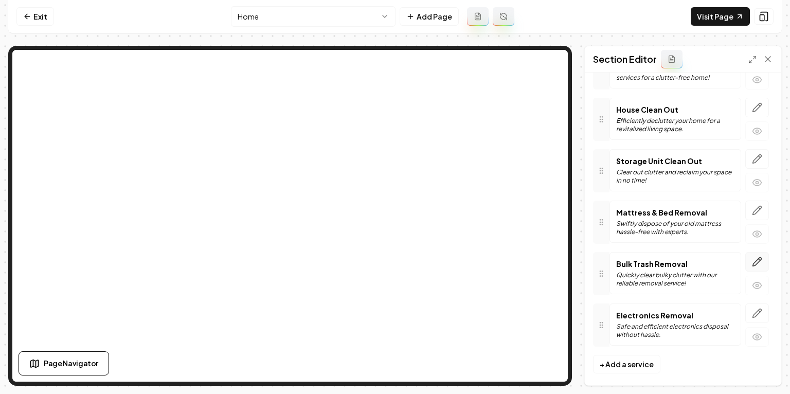
click at [758, 257] on icon "button" at bounding box center [757, 262] width 10 height 10
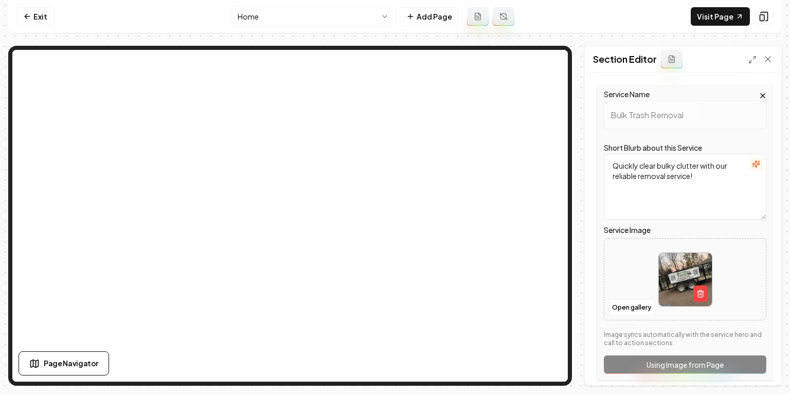
scroll to position [1044, 0]
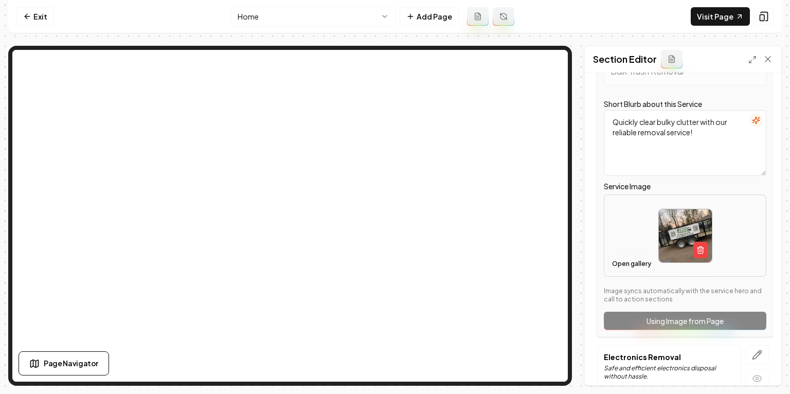
click at [626, 256] on button "Open gallery" at bounding box center [632, 264] width 46 height 16
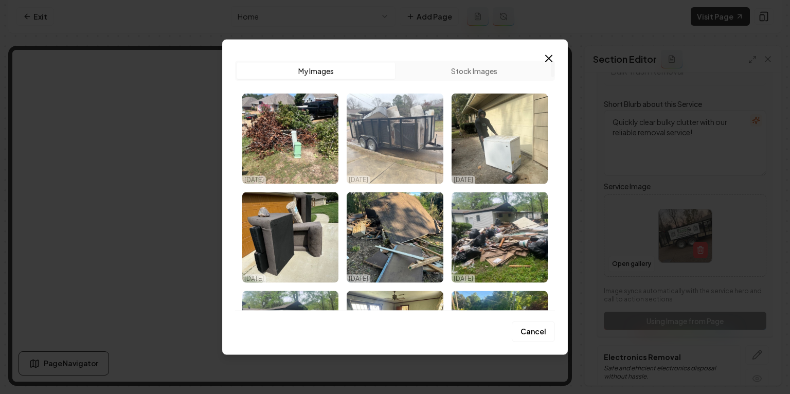
click at [421, 139] on img "Select image image_68ca017d5c7cd75eb8977860.jpg" at bounding box center [395, 139] width 96 height 91
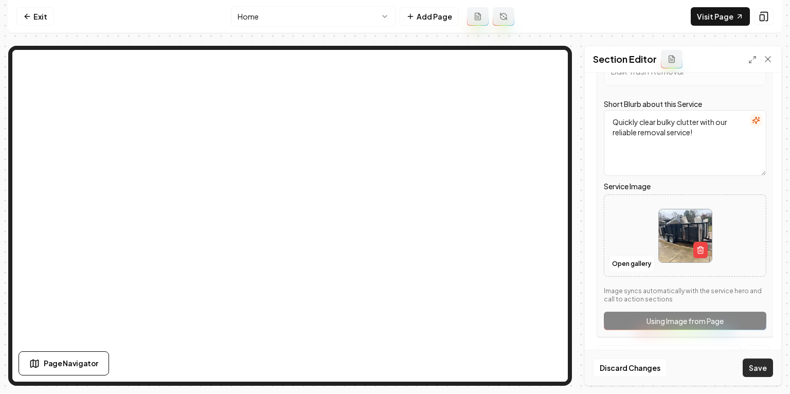
click at [754, 367] on button "Save" at bounding box center [758, 368] width 30 height 19
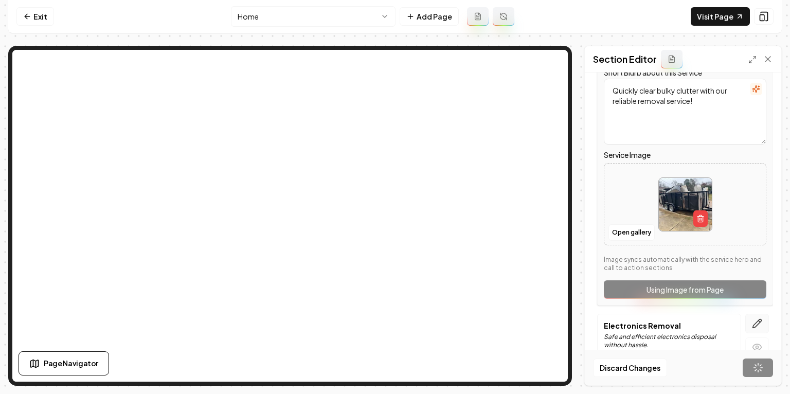
click at [759, 319] on icon "button" at bounding box center [757, 324] width 10 height 10
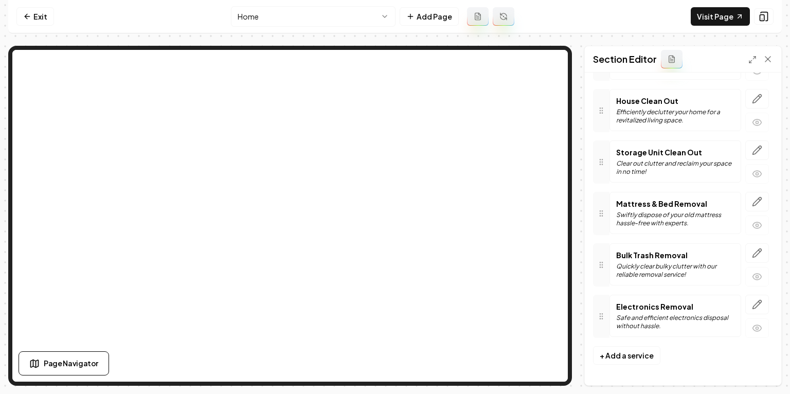
scroll to position [833, 0]
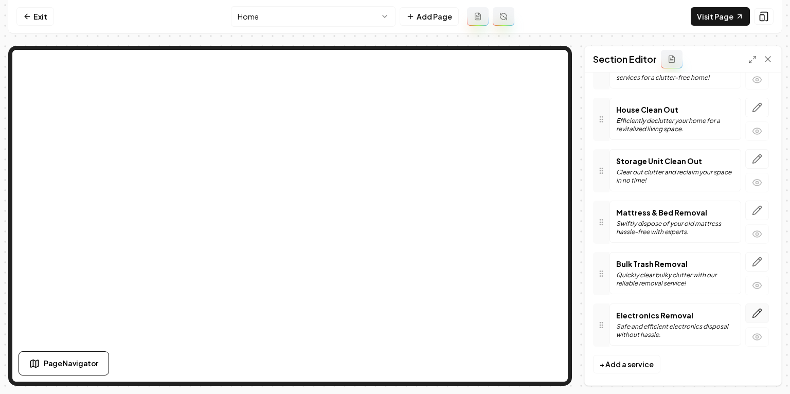
click at [765, 304] on button "button" at bounding box center [758, 314] width 24 height 20
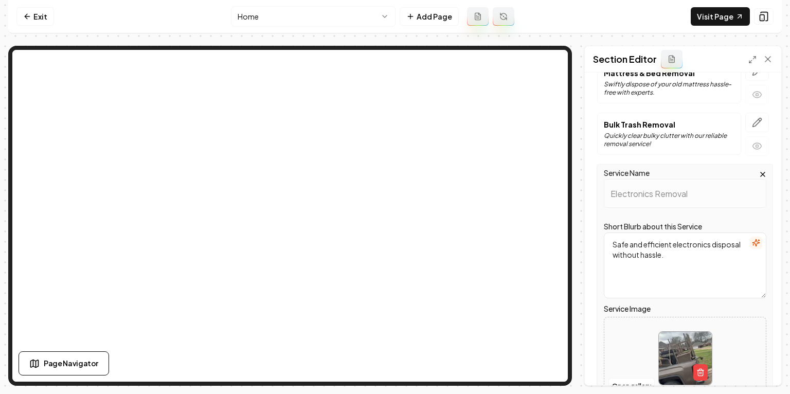
scroll to position [1022, 0]
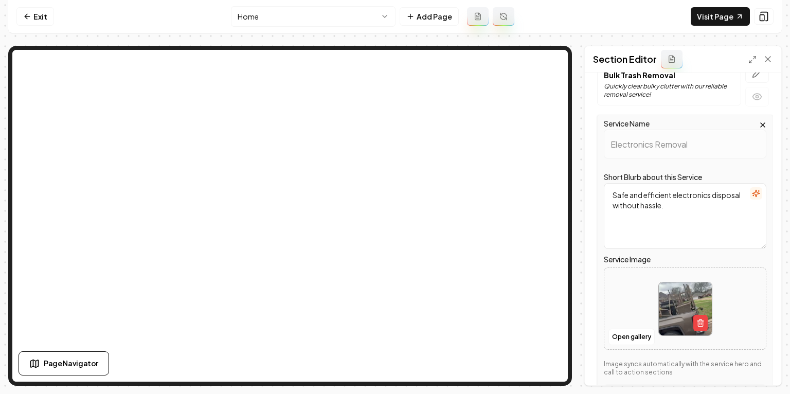
click at [637, 320] on div at bounding box center [686, 309] width 162 height 70
click at [622, 329] on button "Open gallery" at bounding box center [632, 337] width 46 height 16
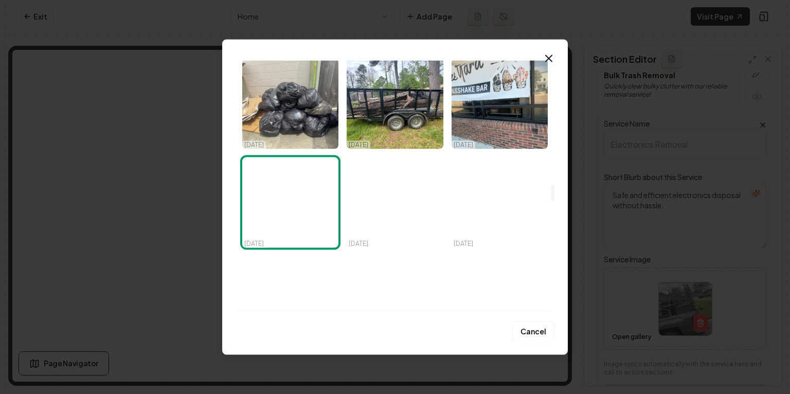
scroll to position [2027, 0]
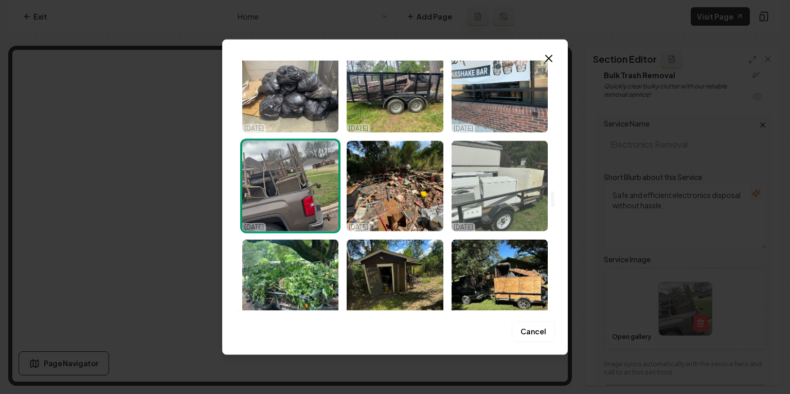
click at [478, 185] on img "Select image image_68c4a42c5c7cd75eb82d743f.jpeg" at bounding box center [500, 186] width 96 height 91
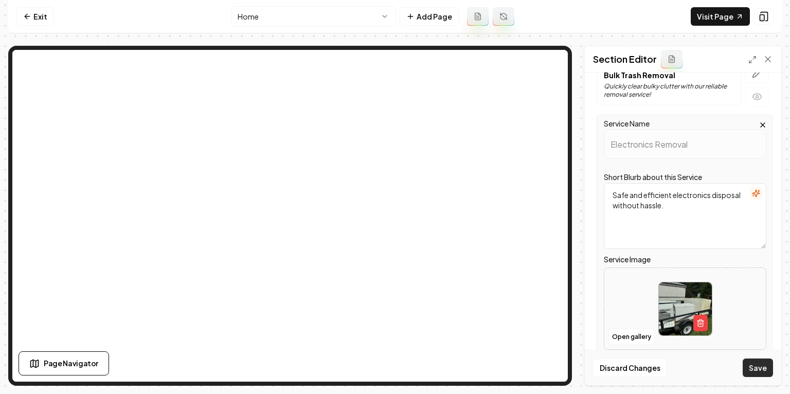
click at [758, 366] on button "Save" at bounding box center [758, 368] width 30 height 19
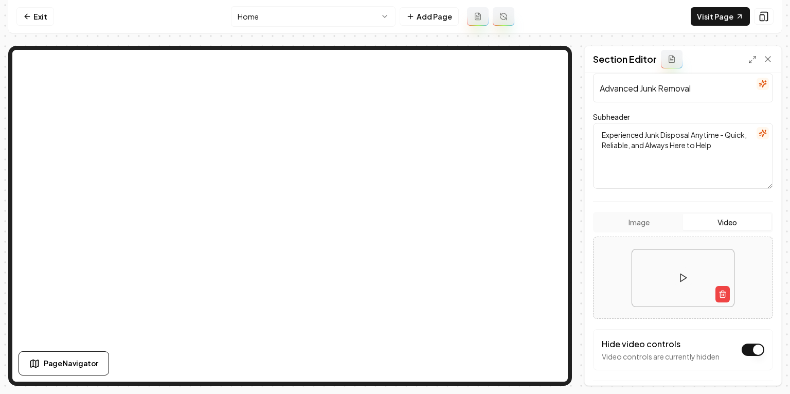
scroll to position [100, 0]
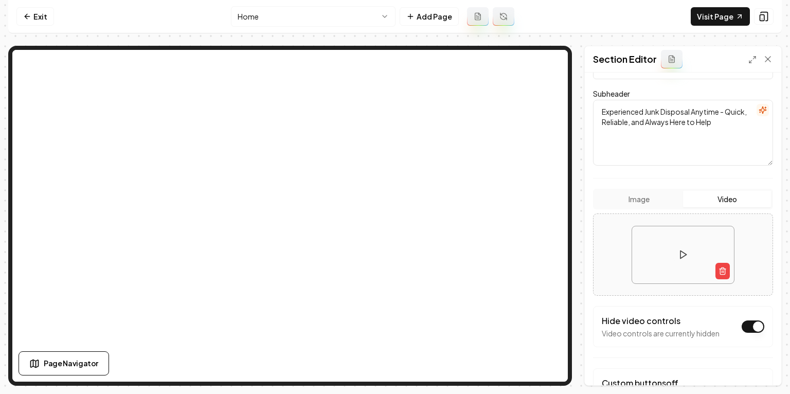
click at [661, 190] on div "Image Video" at bounding box center [683, 199] width 180 height 21
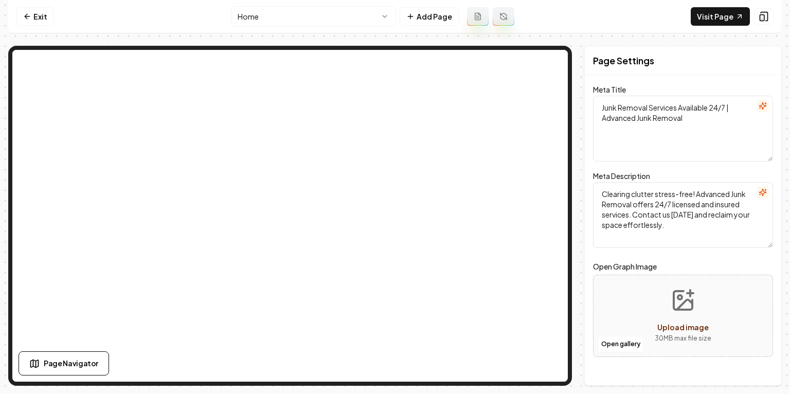
scroll to position [0, 0]
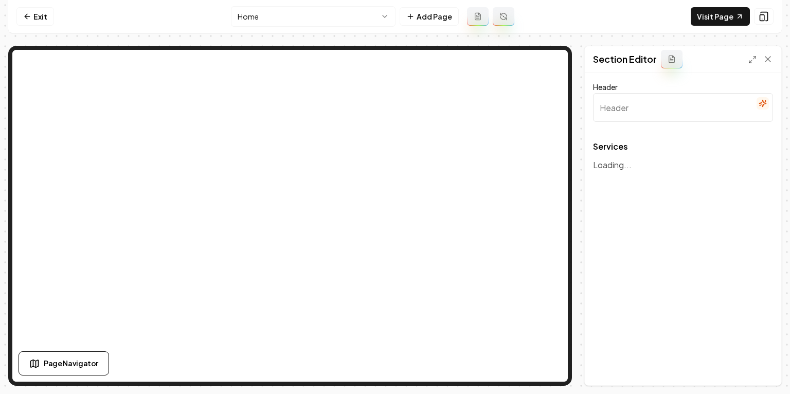
type input "Our Expert Junk Removal Services"
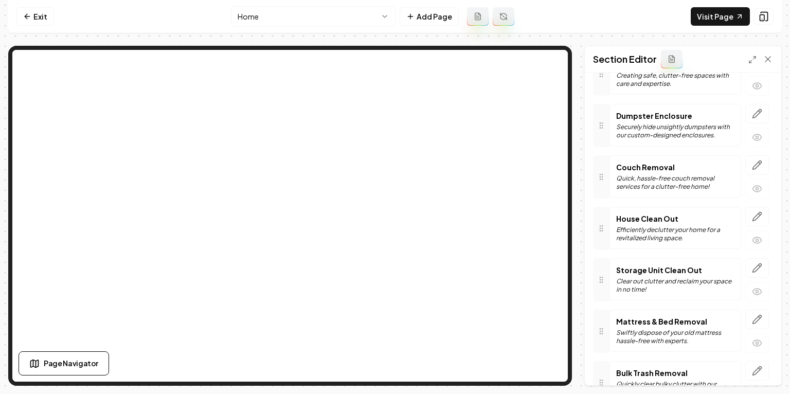
scroll to position [833, 0]
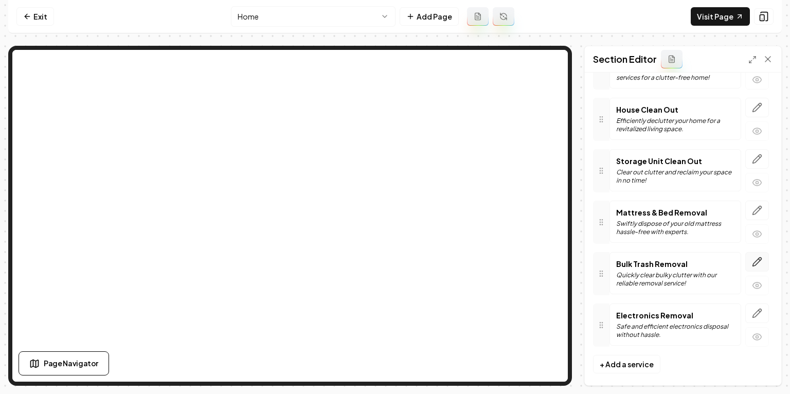
click at [760, 258] on icon "button" at bounding box center [757, 262] width 10 height 10
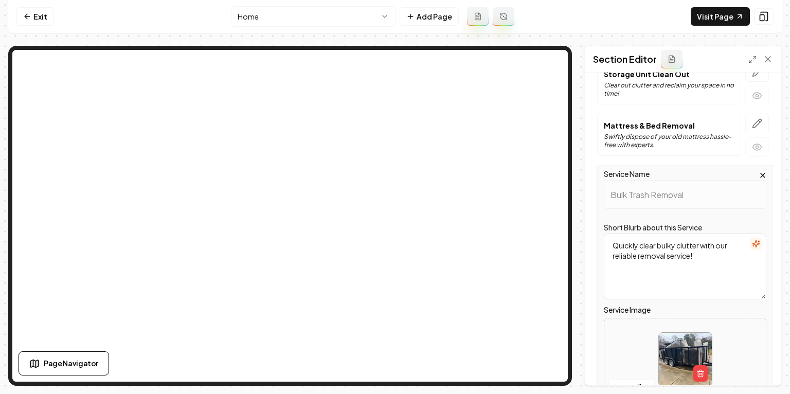
scroll to position [940, 0]
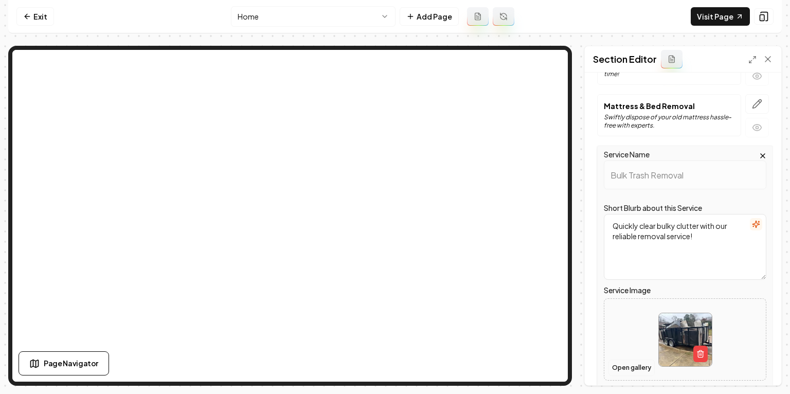
click at [623, 361] on button "Open gallery" at bounding box center [632, 368] width 46 height 16
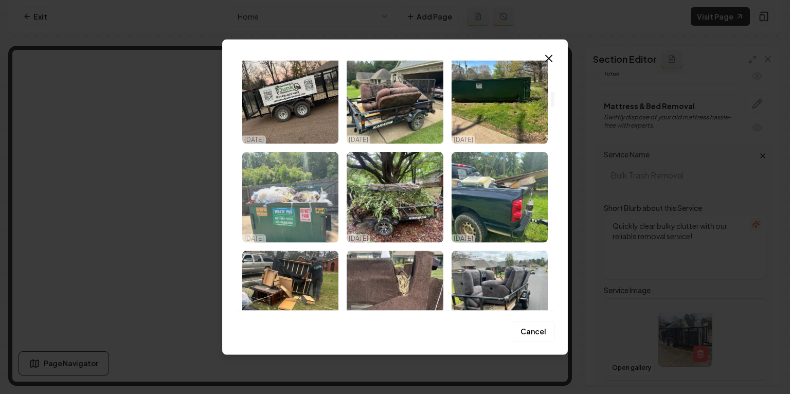
scroll to position [469, 0]
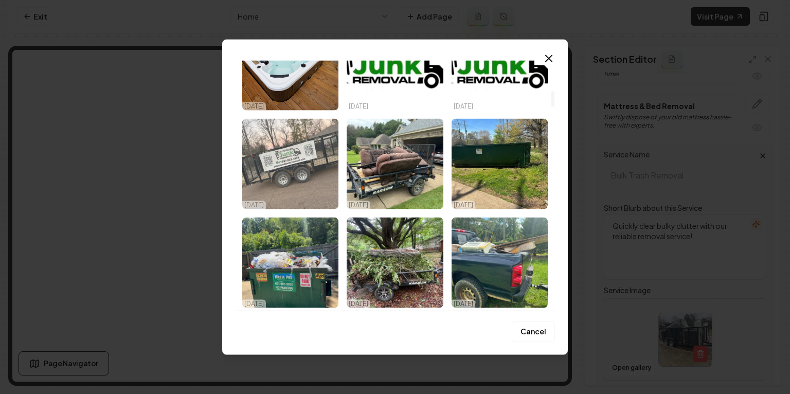
click at [291, 171] on img "Select image image_68c4a4345c7cd75eb82d8c55.jpeg" at bounding box center [290, 164] width 96 height 91
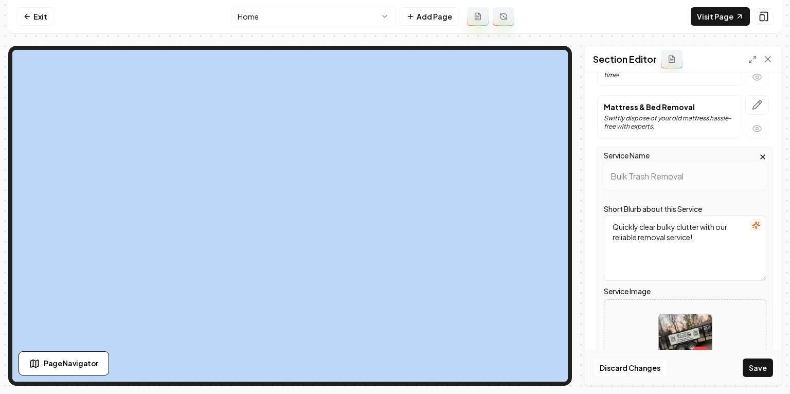
scroll to position [938, 0]
drag, startPoint x: 684, startPoint y: 325, endPoint x: 672, endPoint y: 323, distance: 12.6
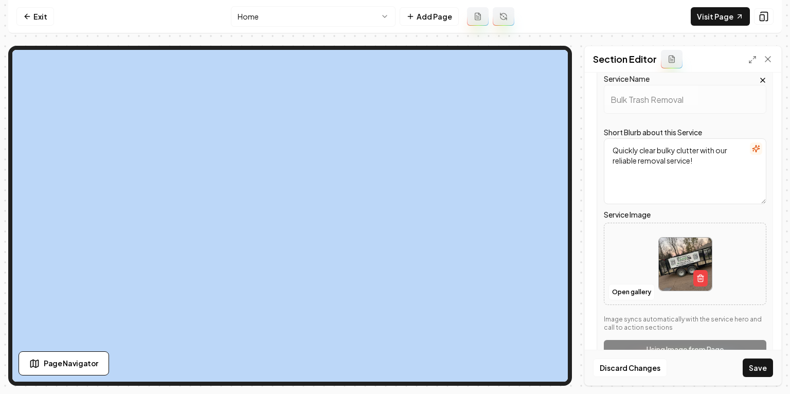
scroll to position [1053, 0]
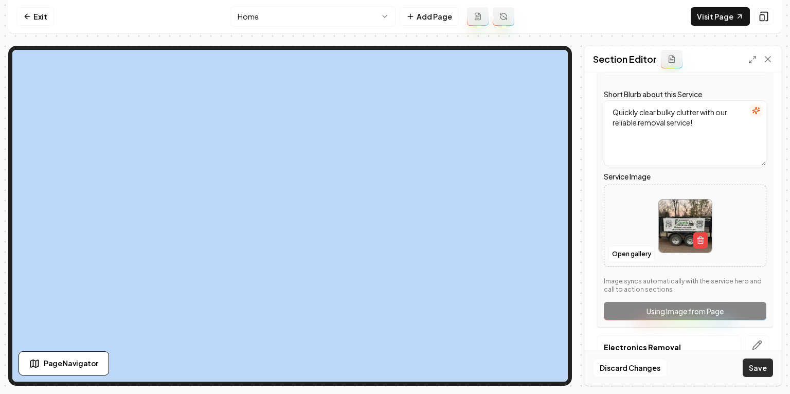
click at [758, 373] on button "Save" at bounding box center [758, 368] width 30 height 19
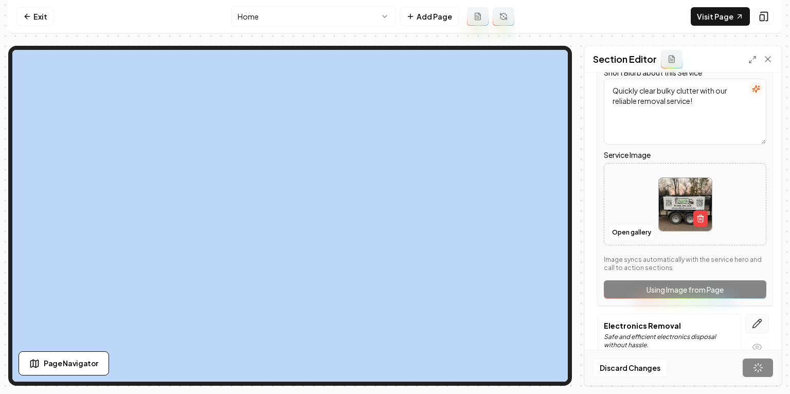
scroll to position [833, 0]
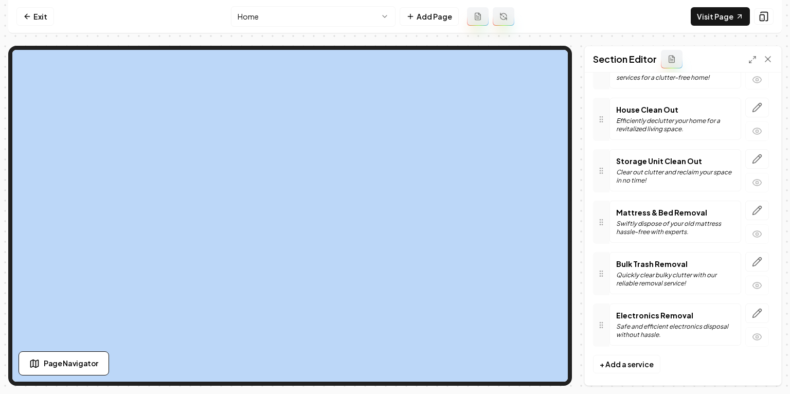
click at [761, 327] on button "button" at bounding box center [758, 337] width 24 height 20
click at [757, 308] on icon "button" at bounding box center [757, 313] width 10 height 10
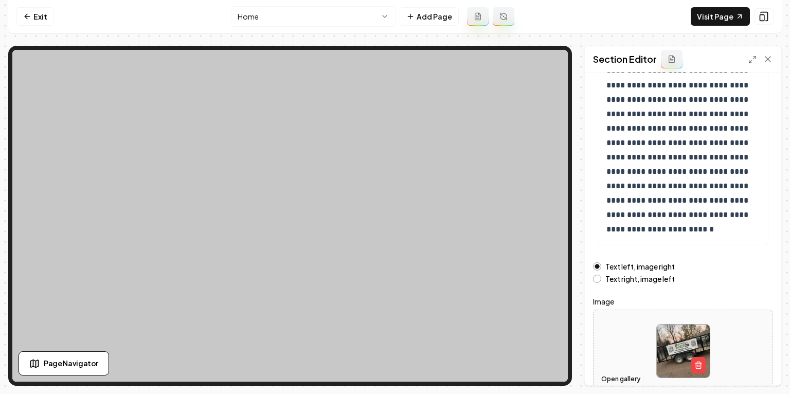
scroll to position [160, 0]
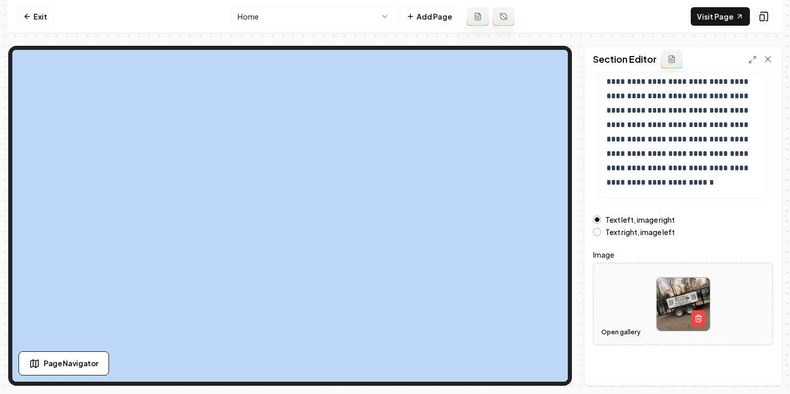
click at [614, 328] on button "Open gallery" at bounding box center [621, 332] width 46 height 16
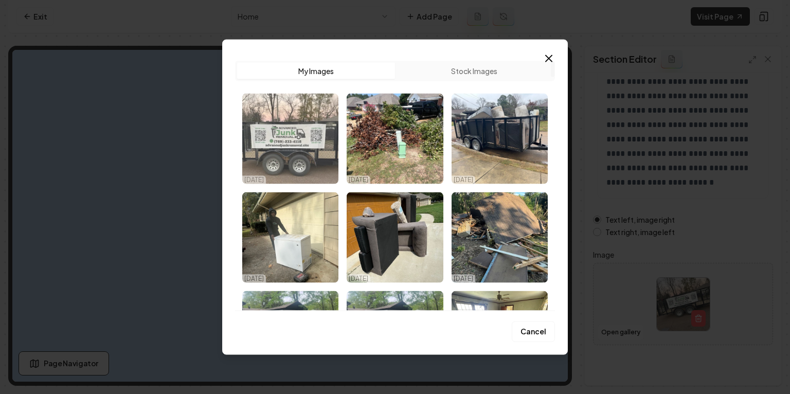
click at [289, 117] on img "Select image image_68e5a9605c7cd75eb8a28fe9.jpg" at bounding box center [290, 139] width 96 height 91
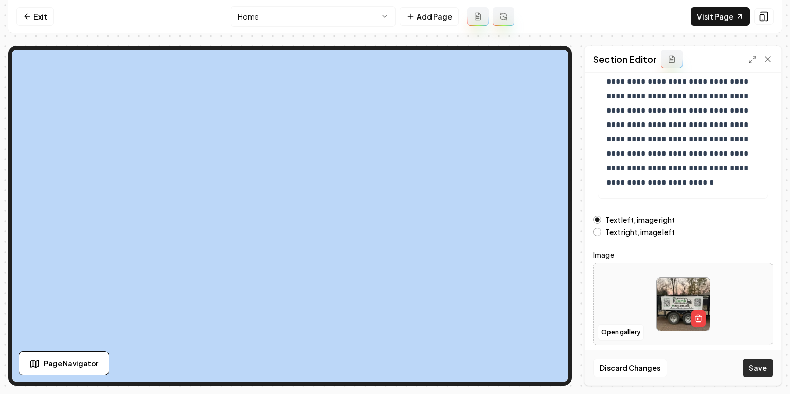
click at [752, 365] on button "Save" at bounding box center [758, 368] width 30 height 19
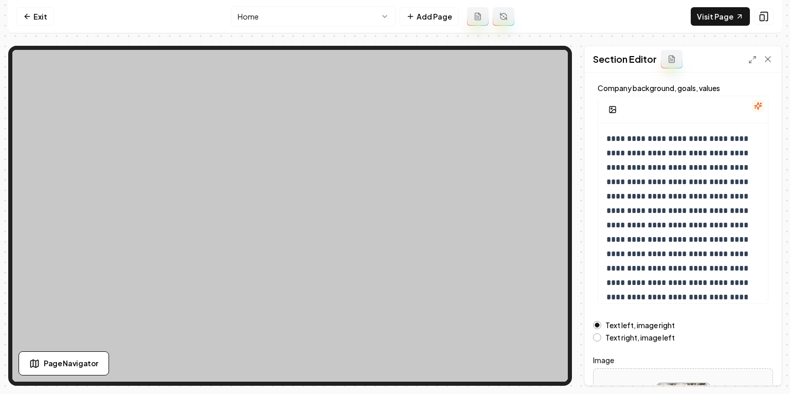
scroll to position [24, 0]
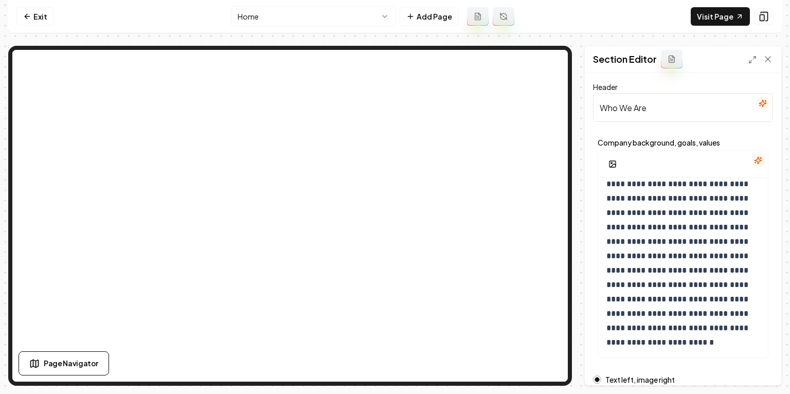
scroll to position [160, 0]
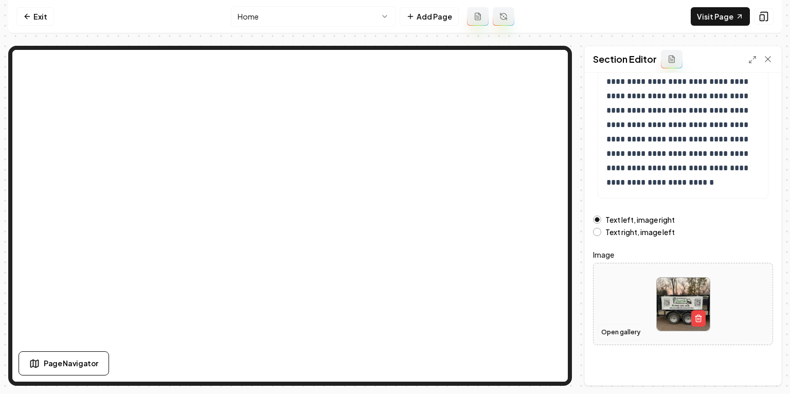
click at [614, 329] on button "Open gallery" at bounding box center [621, 332] width 46 height 16
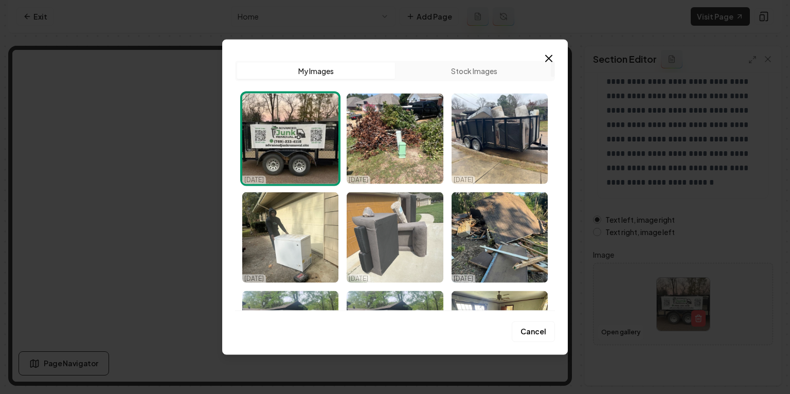
scroll to position [48, 0]
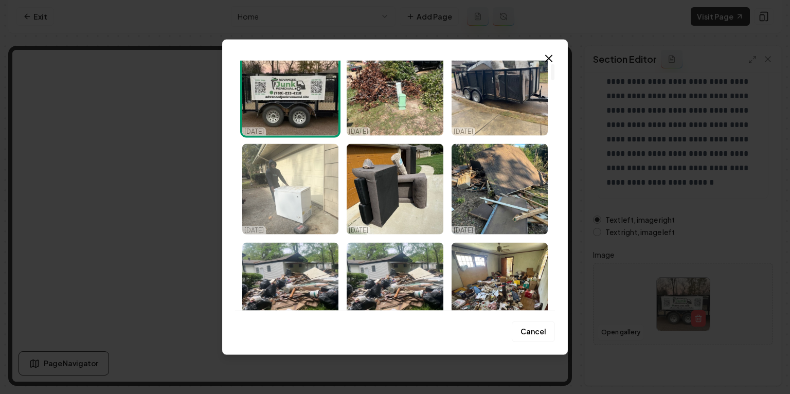
click at [303, 196] on img "Select image image_68ca01675c7cd75eb896d5e7.jpg" at bounding box center [290, 189] width 96 height 91
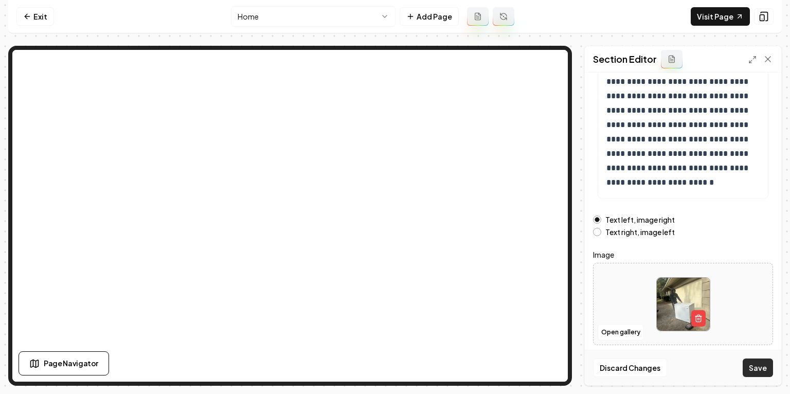
click at [757, 369] on button "Save" at bounding box center [758, 368] width 30 height 19
click at [631, 329] on button "Open gallery" at bounding box center [621, 332] width 46 height 16
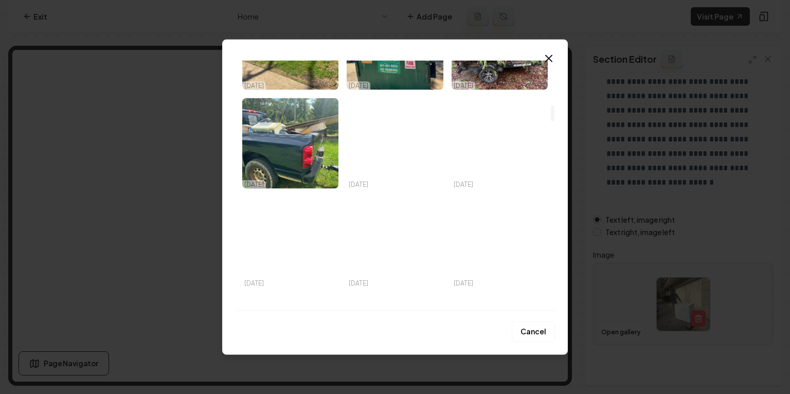
scroll to position [690, 0]
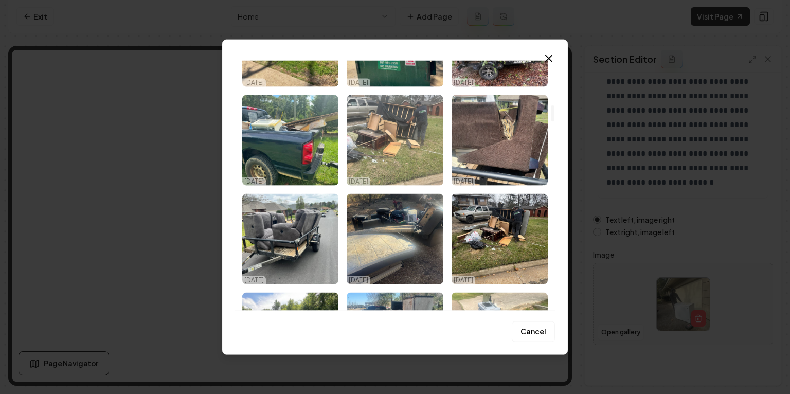
click at [397, 145] on img "Select image image_68c4a4325c7cd75eb82d87b0.jpeg" at bounding box center [395, 140] width 96 height 91
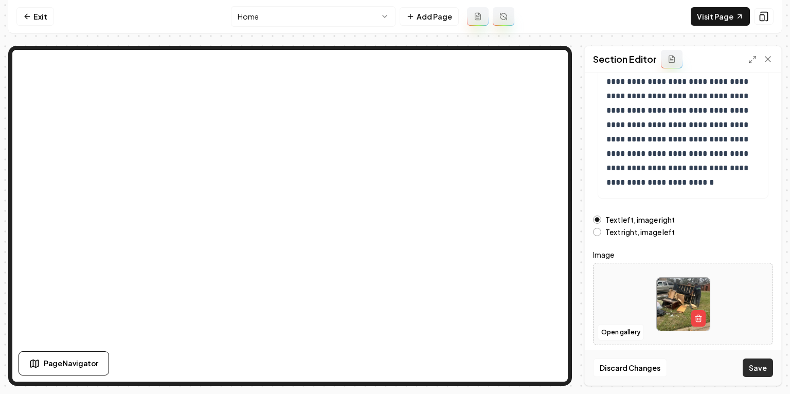
click at [754, 367] on button "Save" at bounding box center [758, 368] width 30 height 19
click at [624, 326] on button "Open gallery" at bounding box center [621, 332] width 46 height 16
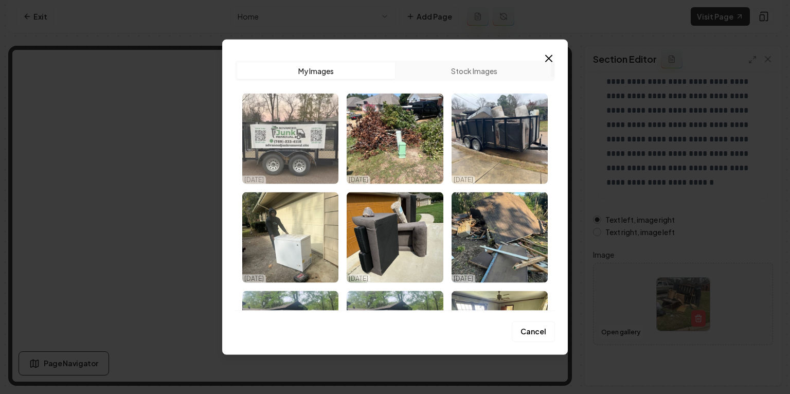
click at [314, 138] on img "Select image image_68e5a9605c7cd75eb8a28fe9.jpg" at bounding box center [290, 139] width 96 height 91
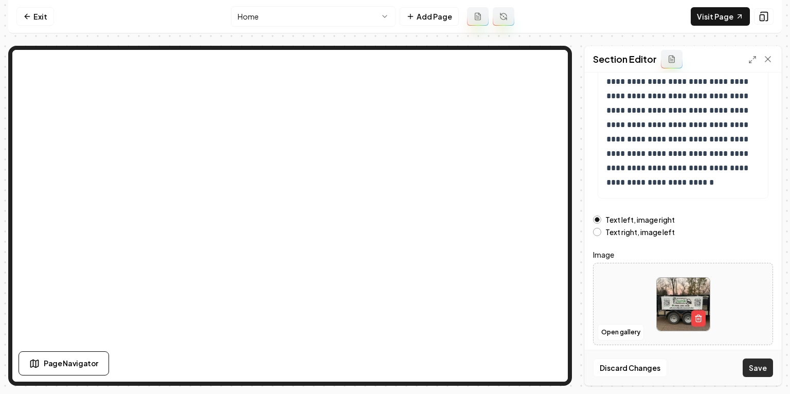
click at [759, 369] on button "Save" at bounding box center [758, 368] width 30 height 19
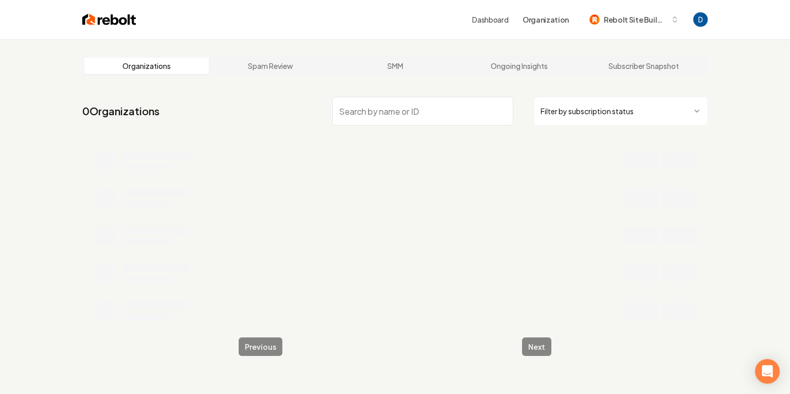
click at [375, 102] on input "search" at bounding box center [422, 111] width 181 height 29
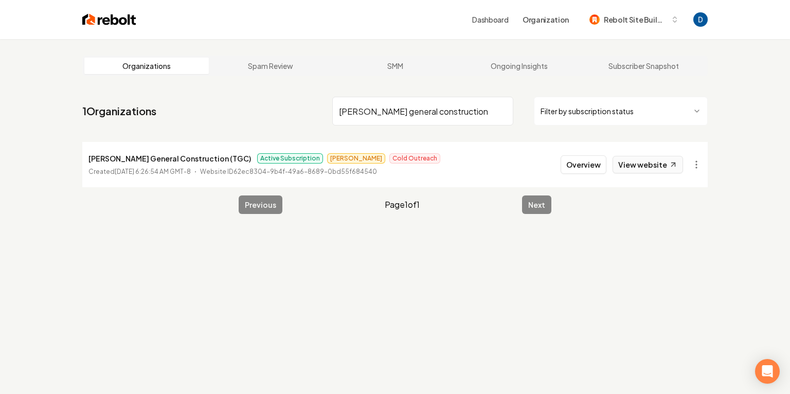
type input "[PERSON_NAME] general construction"
click at [639, 163] on link "View website" at bounding box center [648, 164] width 70 height 17
click at [591, 168] on button "Overview" at bounding box center [584, 164] width 46 height 19
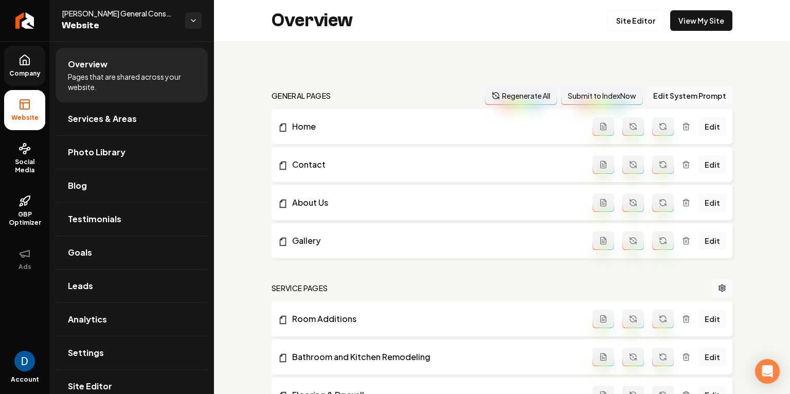
click at [21, 67] on link "Company" at bounding box center [24, 66] width 41 height 40
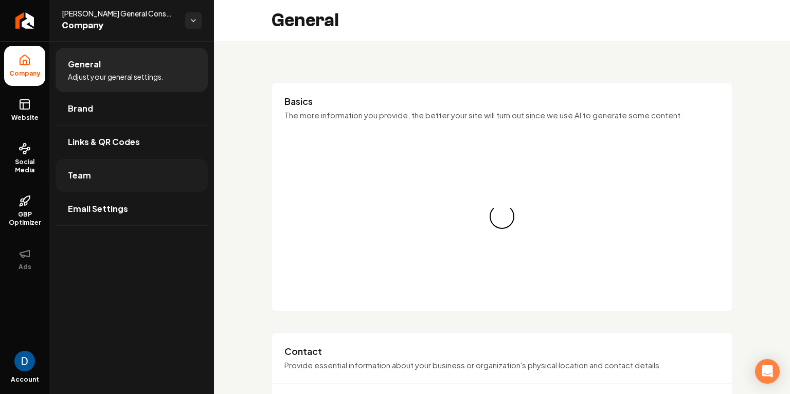
click at [94, 181] on link "Team" at bounding box center [132, 175] width 152 height 33
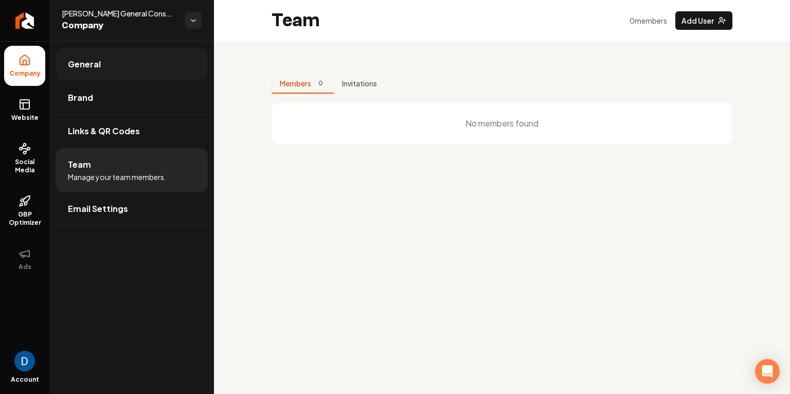
click at [90, 61] on span "General" at bounding box center [84, 64] width 33 height 12
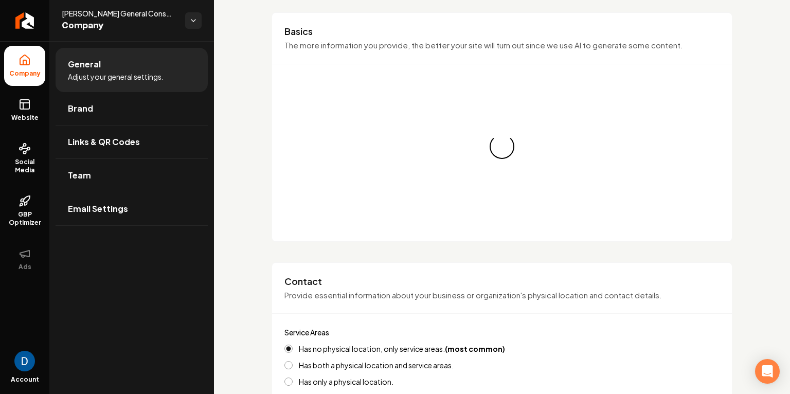
scroll to position [75, 0]
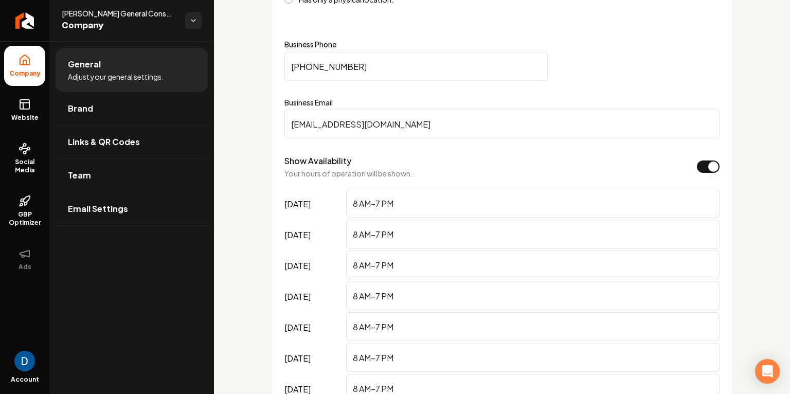
click at [302, 57] on input "[PHONE_NUMBER]" at bounding box center [416, 66] width 263 height 29
click at [302, 57] on input "[PHONE_NUMBER]" at bounding box center [416, 65] width 263 height 29
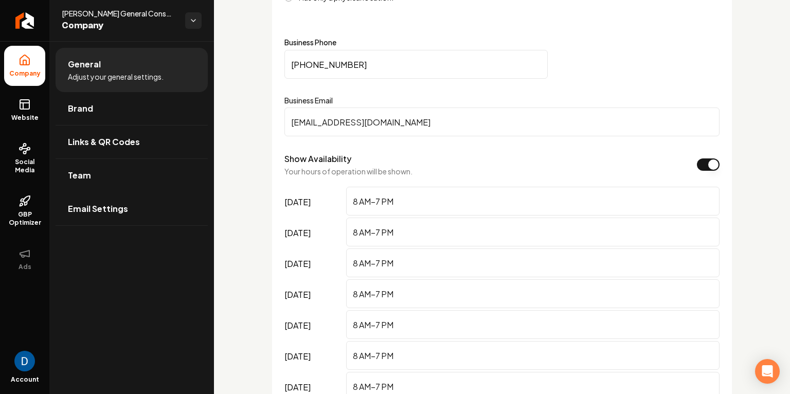
click at [108, 10] on span "[PERSON_NAME] General Construction (TGC)" at bounding box center [119, 13] width 115 height 10
copy span "[PERSON_NAME] General Construction (TGC)"
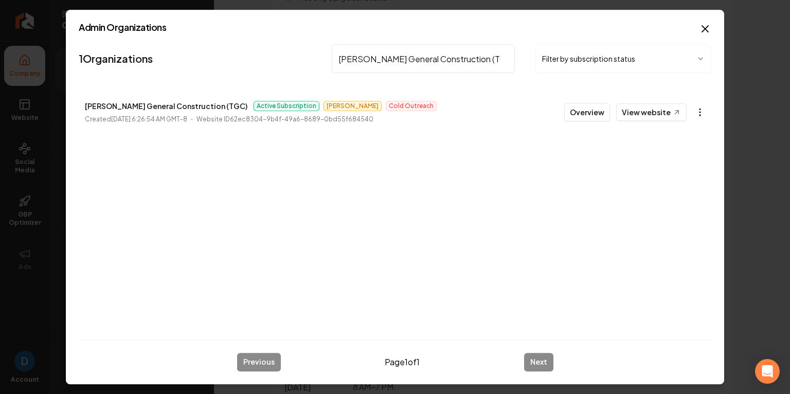
type input "[PERSON_NAME] General Construction (TGC)"
click at [696, 107] on body "Company Website Social Media GBP Optimizer Ads Account [PERSON_NAME] General Co…" at bounding box center [395, 197] width 790 height 394
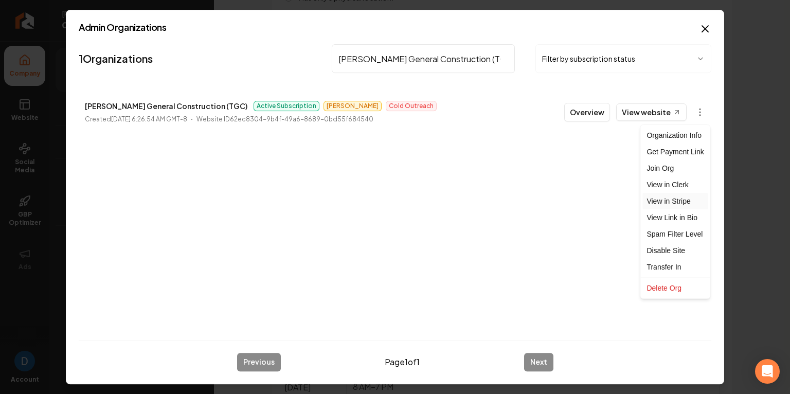
click at [668, 201] on link "View in Stripe" at bounding box center [675, 201] width 65 height 16
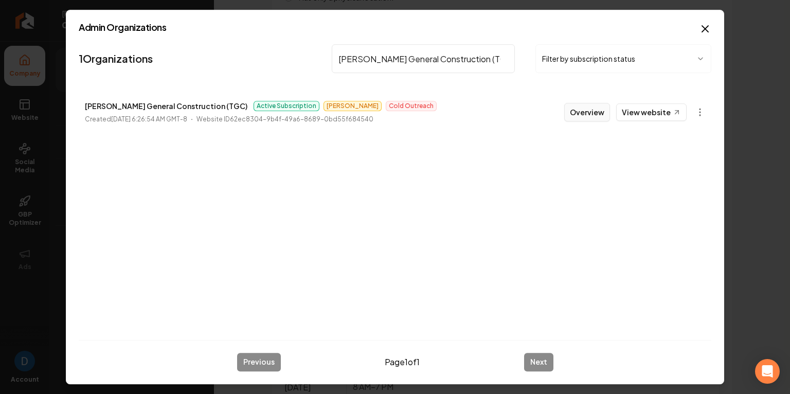
click at [596, 113] on button "Overview" at bounding box center [587, 112] width 46 height 19
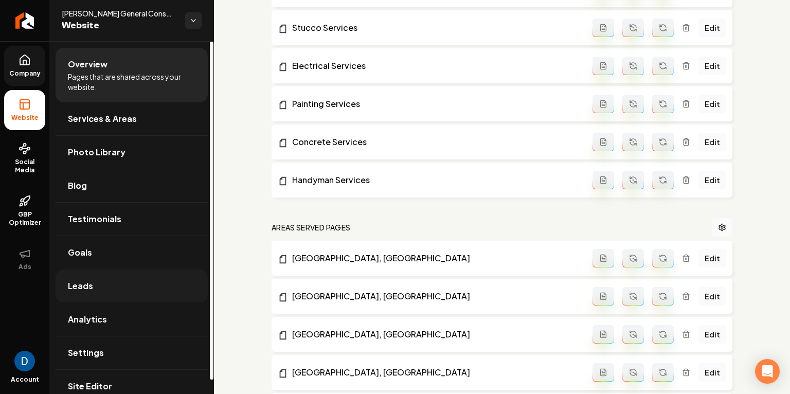
click at [102, 280] on link "Leads" at bounding box center [132, 286] width 152 height 33
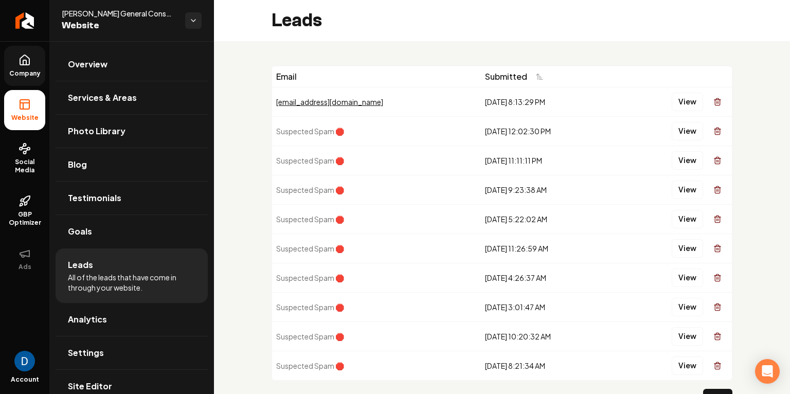
scroll to position [44, 0]
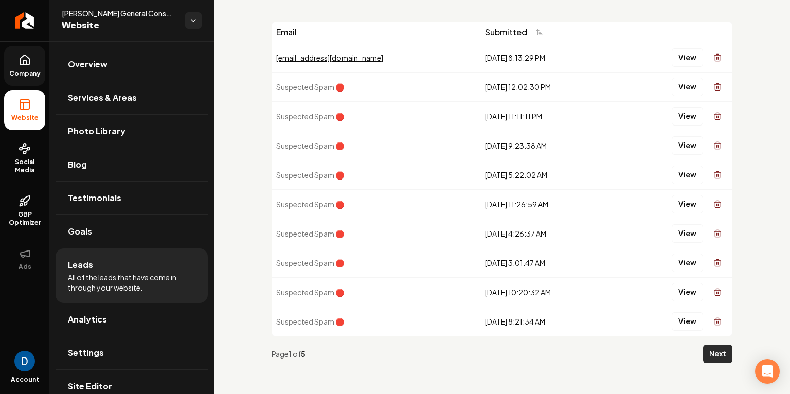
click at [707, 345] on button "Next" at bounding box center [717, 354] width 29 height 19
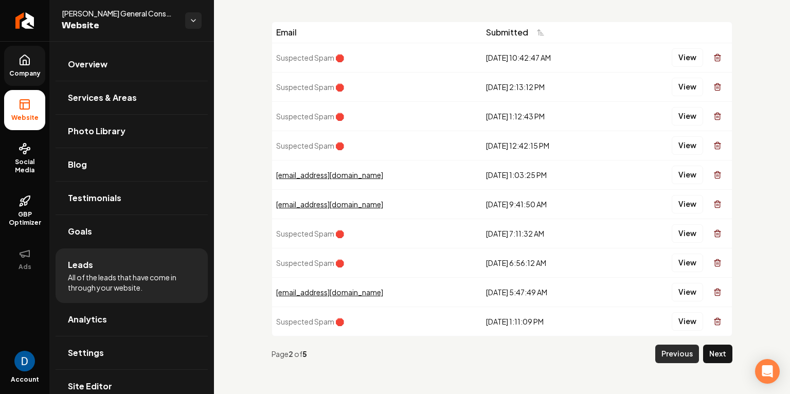
click at [683, 351] on button "Previous" at bounding box center [678, 354] width 44 height 19
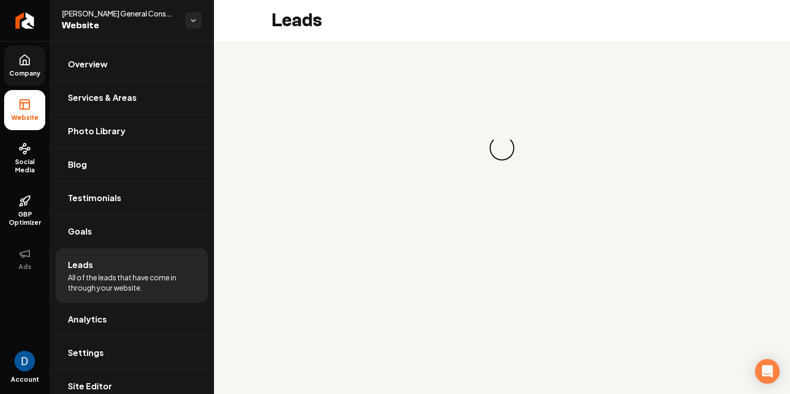
scroll to position [0, 0]
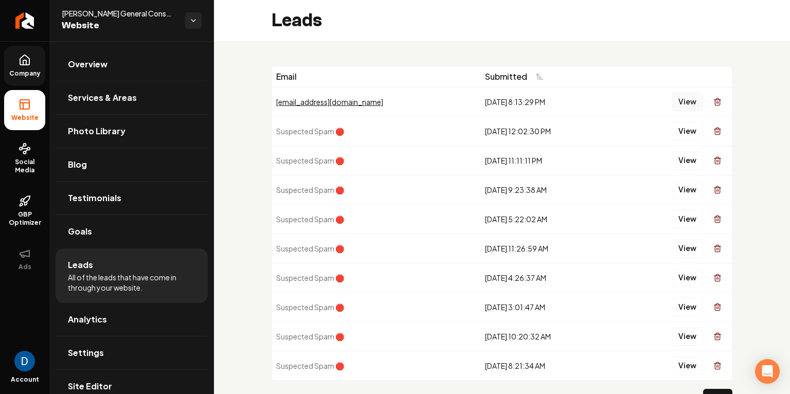
click at [682, 96] on button "View" at bounding box center [687, 102] width 31 height 19
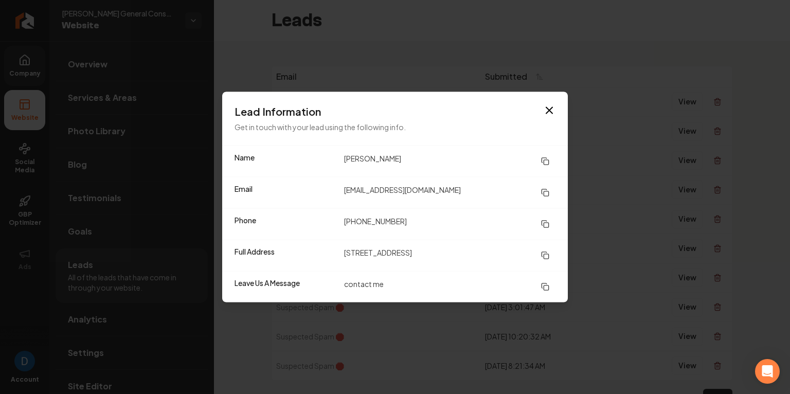
click at [536, 108] on h3 "Lead Information" at bounding box center [395, 111] width 321 height 14
click at [549, 108] on icon "button" at bounding box center [549, 110] width 12 height 12
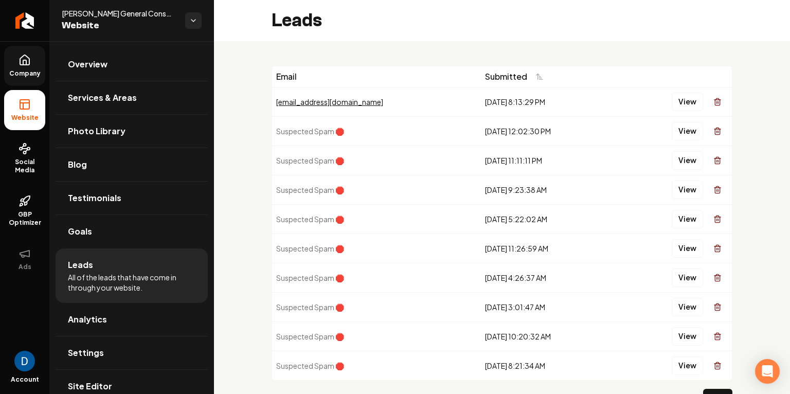
scroll to position [44, 0]
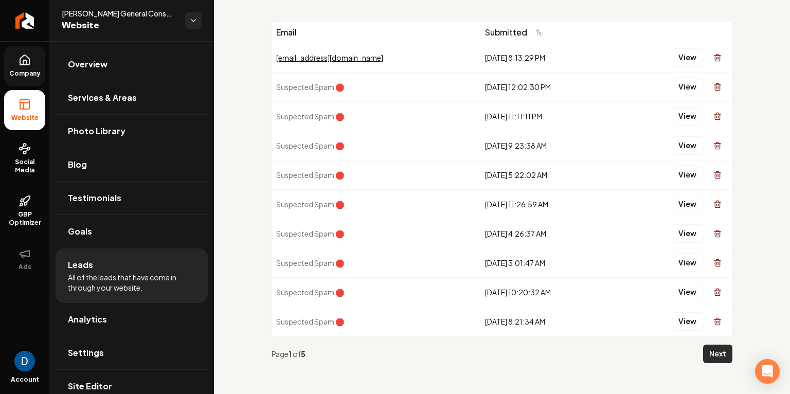
click at [723, 354] on button "Next" at bounding box center [717, 354] width 29 height 19
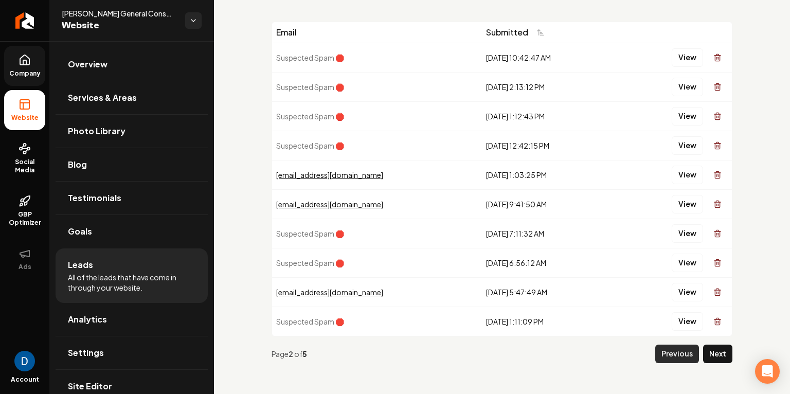
click at [688, 347] on button "Previous" at bounding box center [678, 354] width 44 height 19
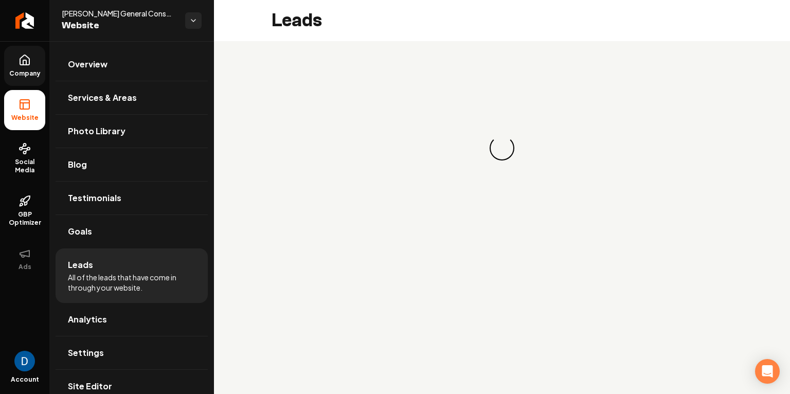
scroll to position [0, 0]
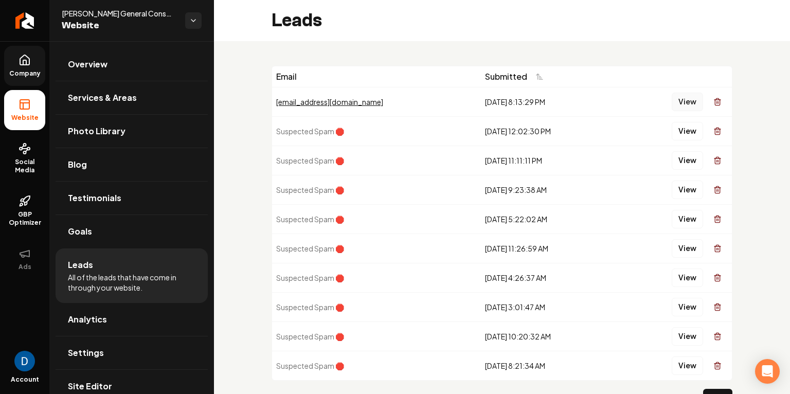
click at [690, 103] on button "View" at bounding box center [687, 102] width 31 height 19
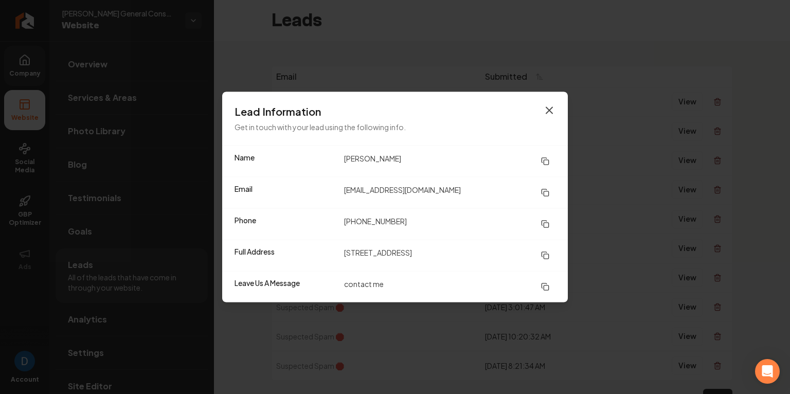
click at [552, 109] on icon "button" at bounding box center [549, 110] width 12 height 12
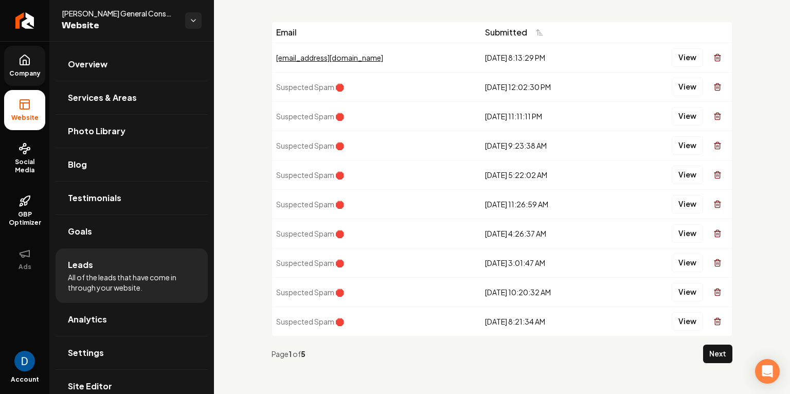
scroll to position [43, 0]
click at [679, 60] on button "View" at bounding box center [687, 58] width 31 height 19
click at [715, 350] on button "Next" at bounding box center [717, 354] width 29 height 19
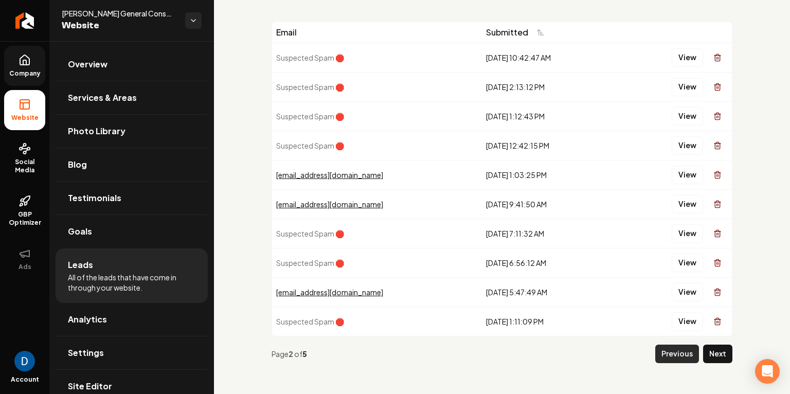
click at [686, 354] on button "Previous" at bounding box center [678, 354] width 44 height 19
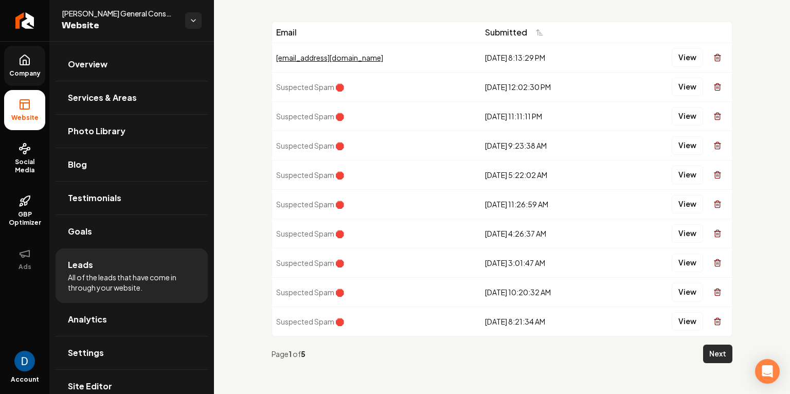
click at [720, 348] on button "Next" at bounding box center [717, 354] width 29 height 19
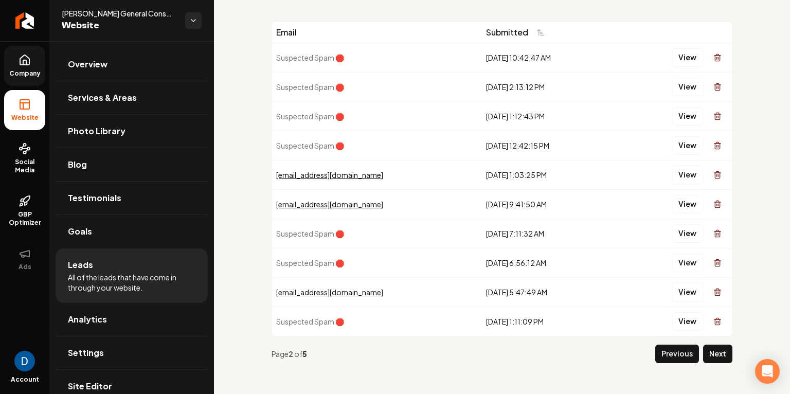
click at [677, 362] on div "Page 2 of 5 Previous Next" at bounding box center [502, 354] width 461 height 35
click at [678, 358] on button "Previous" at bounding box center [678, 354] width 44 height 19
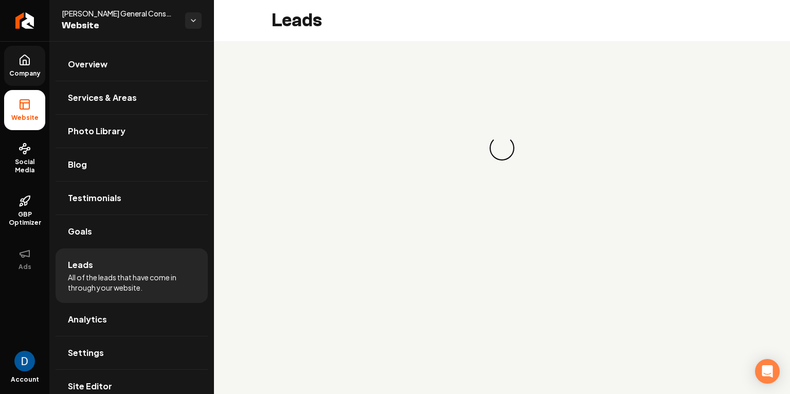
scroll to position [0, 0]
